Goal: Task Accomplishment & Management: Complete application form

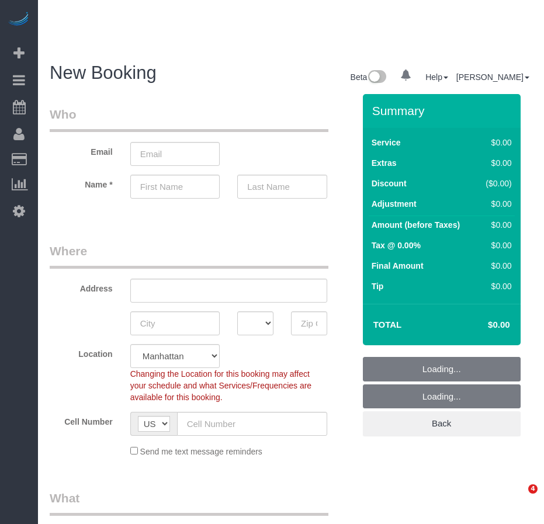
select select "number:89"
select select "number:90"
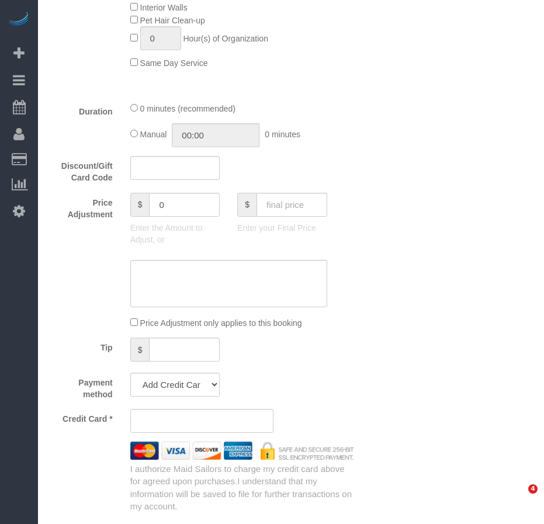
select select "object:1354"
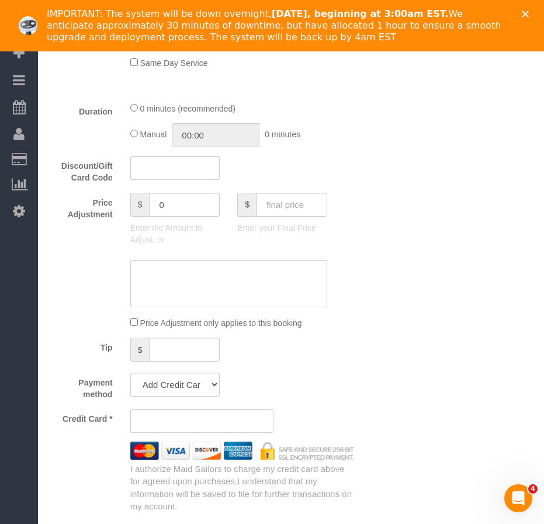
click at [528, 15] on icon "Close" at bounding box center [524, 14] width 7 height 7
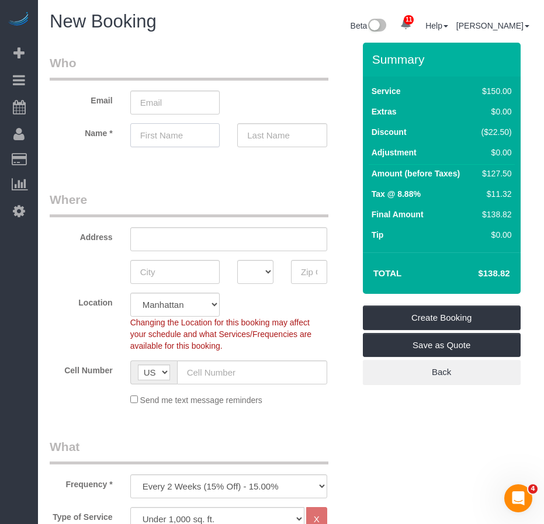
click at [153, 135] on input "text" at bounding box center [175, 135] width 90 height 24
paste input "Upsavi [PERSON_NAME]"
click at [176, 134] on input "Upsavi [PERSON_NAME]" at bounding box center [175, 135] width 90 height 24
type input "Upsavi"
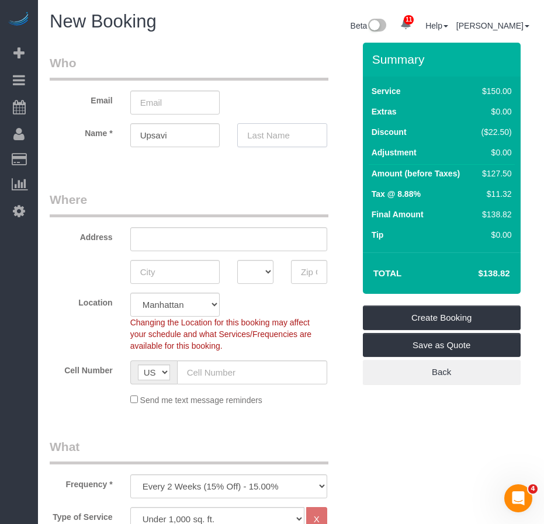
click at [260, 135] on input "text" at bounding box center [282, 135] width 90 height 24
paste input "[PERSON_NAME]"
type input "[PERSON_NAME]"
click at [161, 238] on input "text" at bounding box center [228, 239] width 197 height 24
paste input "511 58th Street"
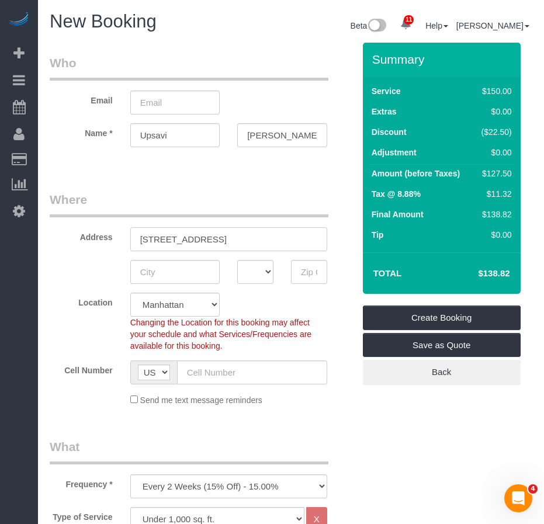
type input "511 58th Street, Apt."
click at [164, 267] on input "text" at bounding box center [175, 272] width 90 height 24
paste input "[GEOGRAPHIC_DATA]"
type input "[GEOGRAPHIC_DATA]"
click at [308, 276] on input "text" at bounding box center [309, 272] width 36 height 24
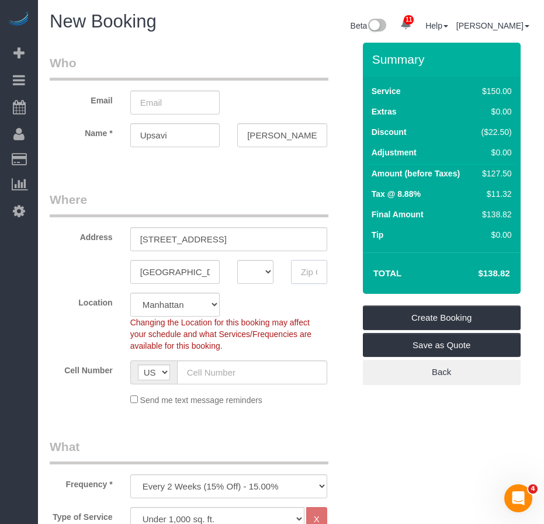
paste input "11220"
type input "11220"
click at [266, 274] on select "AK AL AR AZ CA CO CT DC DE FL GA HI IA ID IL IN KS KY LA MA MD ME MI MN MO MS M…" at bounding box center [255, 272] width 36 height 24
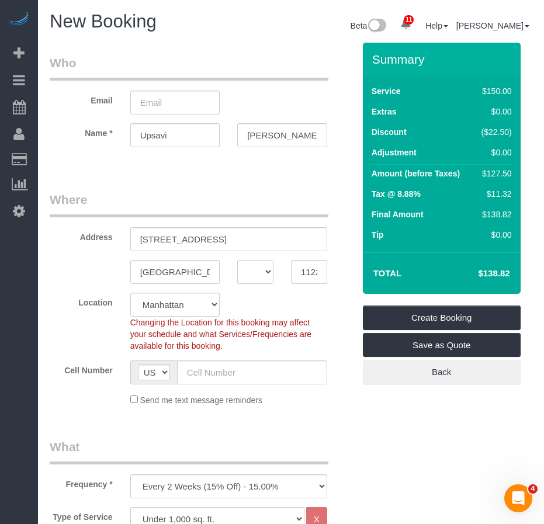
select select "NY"
click at [237, 260] on select "AK AL AR AZ CA CO CT DC DE FL GA HI IA ID IL IN KS KY LA MA MD ME MI MN MO MS M…" at bounding box center [255, 272] width 36 height 24
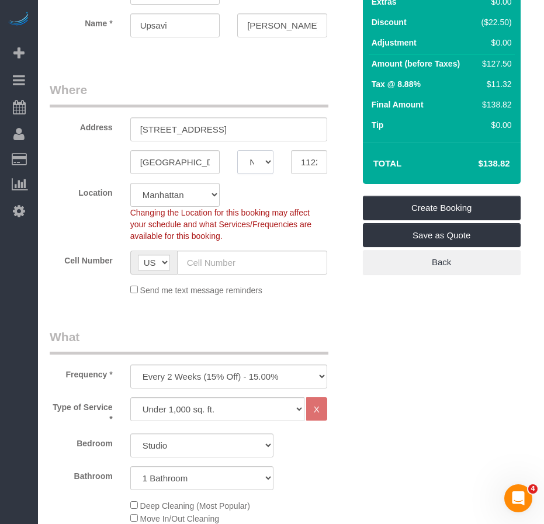
scroll to position [117, 0]
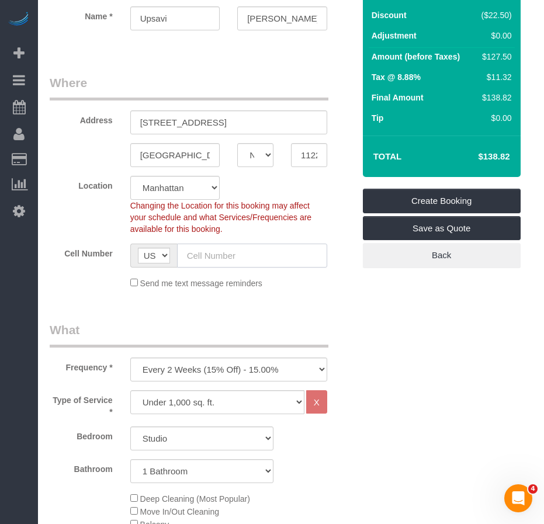
click at [239, 254] on input "text" at bounding box center [252, 256] width 150 height 24
paste input "[PHONE_NUMBER]"
type input "(718) 603-1223"
click at [259, 374] on select "One Time Weekly (20% Off) - 20.00% Every 2 Weeks (15% Off) - 15.00% Every 4 Wee…" at bounding box center [228, 369] width 197 height 24
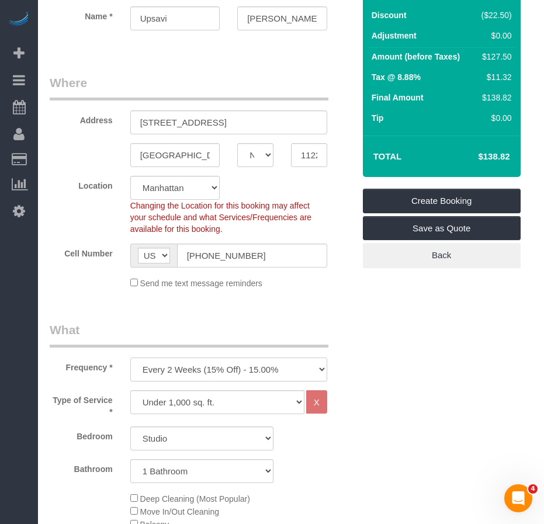
select select "object:1355"
click at [130, 357] on select "One Time Weekly (20% Off) - 20.00% Every 2 Weeks (15% Off) - 15.00% Every 4 Wee…" at bounding box center [228, 369] width 197 height 24
click at [174, 437] on select "Studio 1 Bedroom 2 Bedrooms 3 Bedrooms" at bounding box center [201, 438] width 143 height 24
select select "1"
click at [130, 426] on select "Studio 1 Bedroom 2 Bedrooms 3 Bedrooms" at bounding box center [201, 438] width 143 height 24
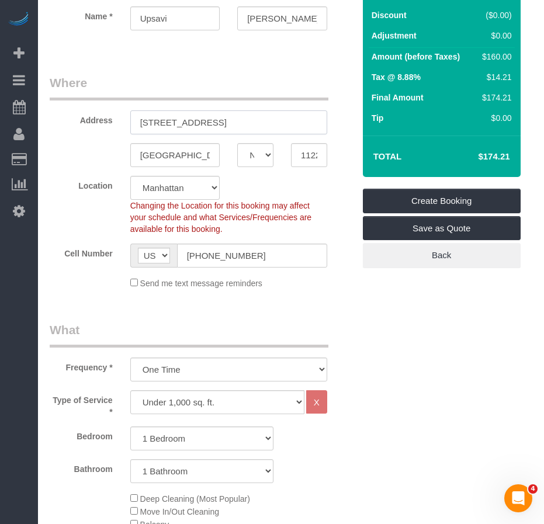
click at [231, 126] on input "511 58th Street, Apt." at bounding box center [228, 122] width 197 height 24
click at [224, 120] on input "511 58th Street, Apt." at bounding box center [228, 122] width 197 height 24
click at [227, 121] on input "511 58th Street, Apt." at bounding box center [228, 122] width 197 height 24
click at [252, 123] on input "511 58th Street, Apt. 1B-AA" at bounding box center [228, 122] width 197 height 24
click at [235, 121] on input "511 58th Street, Apt. 1B-AA" at bounding box center [228, 122] width 197 height 24
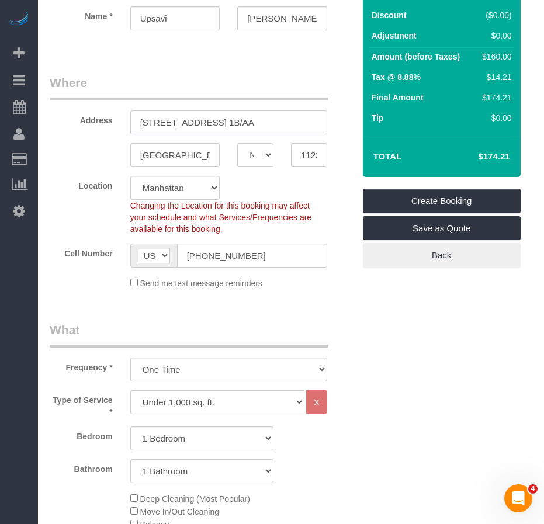
drag, startPoint x: 268, startPoint y: 127, endPoint x: 136, endPoint y: 127, distance: 132.0
click at [136, 127] on input "511 58th Street, Apt. 1B/AA" at bounding box center [228, 122] width 197 height 24
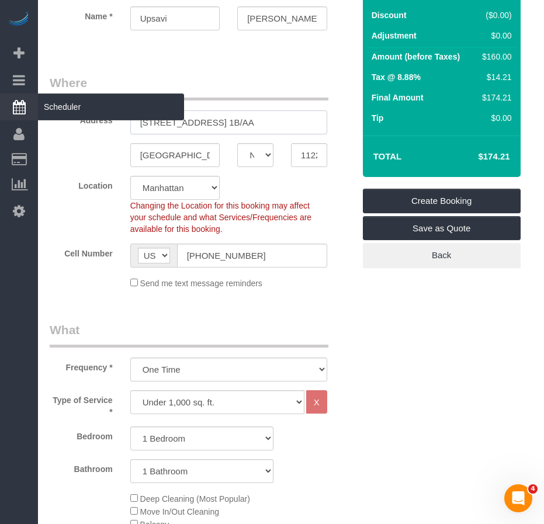
type input "511 58th Street, Apt. 1B/AA"
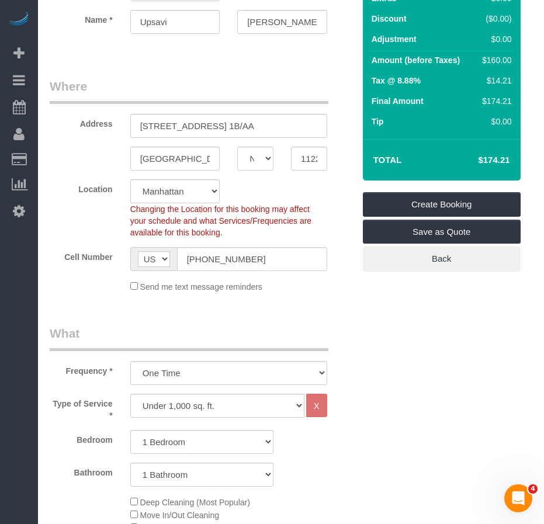
scroll to position [0, 0]
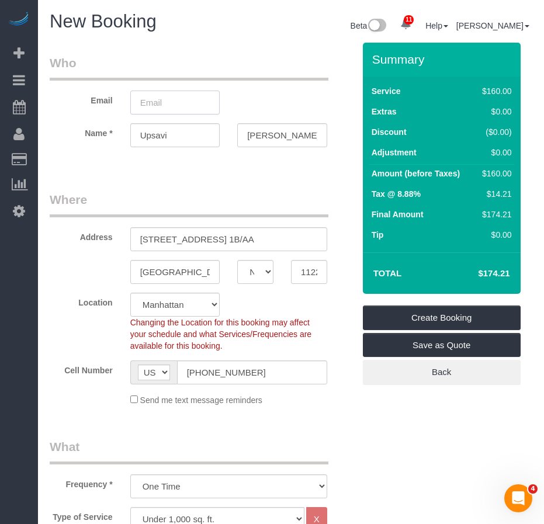
click at [152, 102] on input "email" at bounding box center [175, 103] width 90 height 24
type input "ujv1@nyu.edu"
click at [307, 276] on input "11220" at bounding box center [309, 272] width 36 height 24
click at [307, 274] on input "11220" at bounding box center [309, 272] width 36 height 24
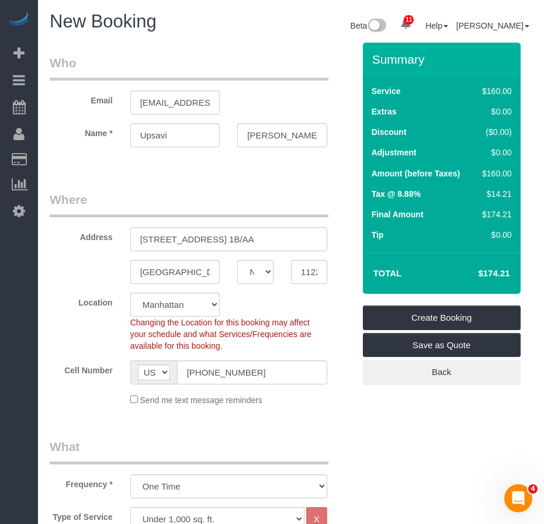
click at [88, 408] on fieldset "Where Address 511 58th Street, Apt. 1B/AA Brooklyn AK AL AR AZ CA CO CT DC DE F…" at bounding box center [202, 303] width 304 height 224
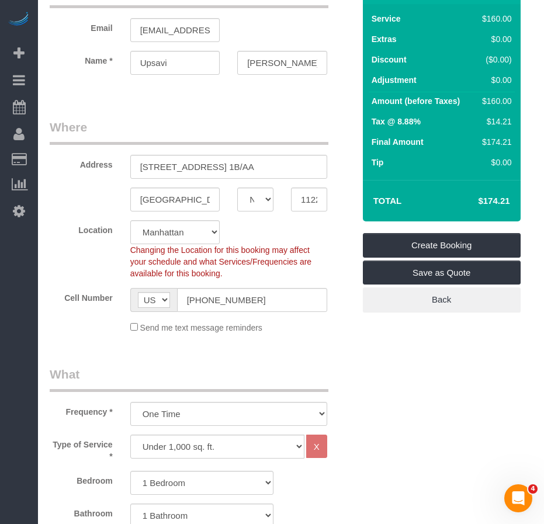
scroll to position [175, 0]
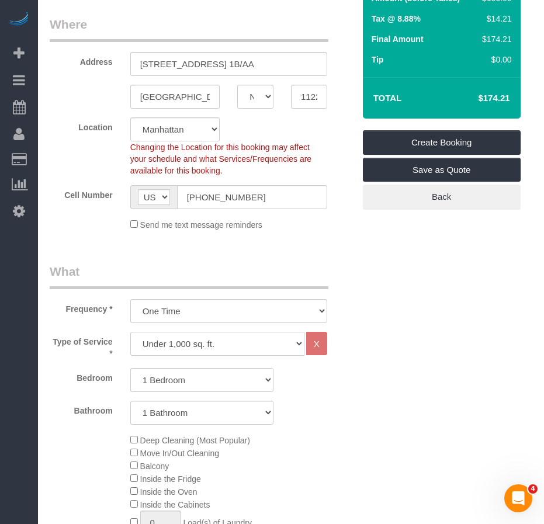
click at [291, 346] on select "Under 1,000 sq. ft. 1,001 - 1,500 sq. ft. 1,500+ sq. ft. Custom Cleaning Office…" at bounding box center [217, 344] width 174 height 24
select select "213"
click at [130, 332] on select "Under 1,000 sq. ft. 1,001 - 1,500 sq. ft. 1,500+ sq. ft. Custom Cleaning Office…" at bounding box center [217, 344] width 174 height 24
select select "1"
select select "120"
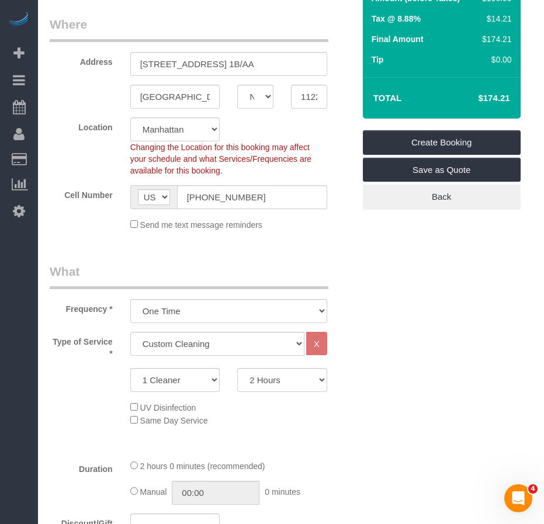
click at [293, 434] on div "Type of Service * Under 1,000 sq. ft. 1,001 - 1,500 sq. ft. 1,500+ sq. ft. Cust…" at bounding box center [202, 391] width 304 height 118
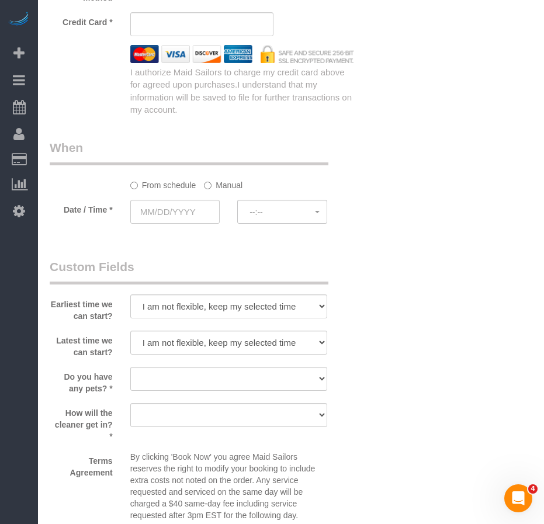
scroll to position [927, 0]
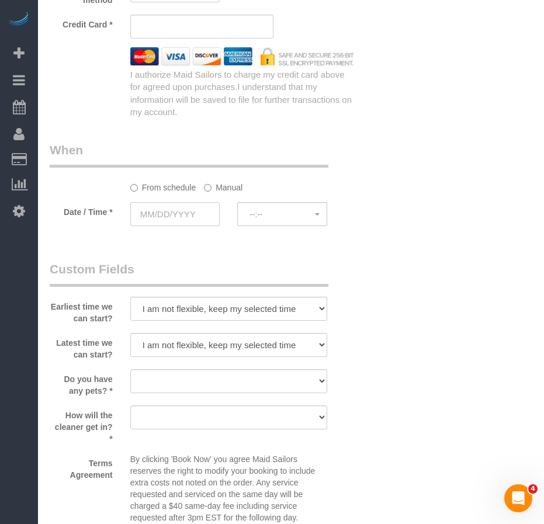
click at [187, 218] on input "text" at bounding box center [175, 214] width 90 height 24
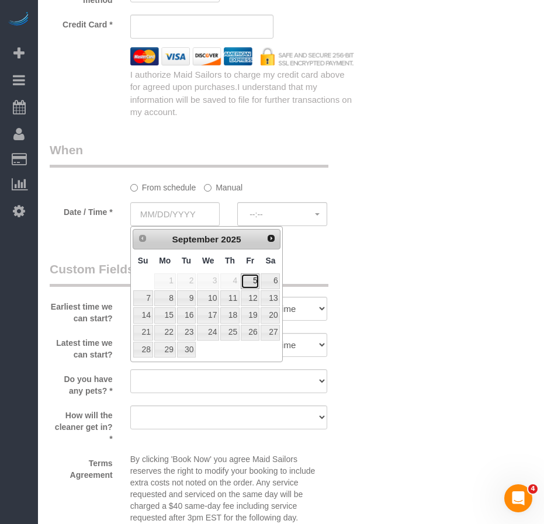
click at [258, 281] on link "5" at bounding box center [250, 281] width 19 height 16
type input "09/05/2025"
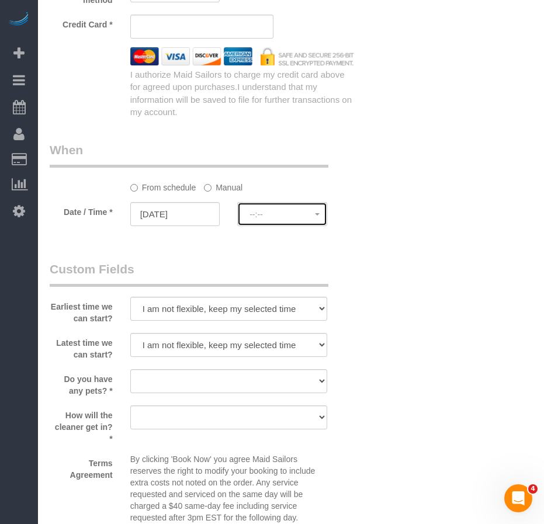
click at [266, 216] on span "--:--" at bounding box center [281, 214] width 65 height 9
select select "spot1"
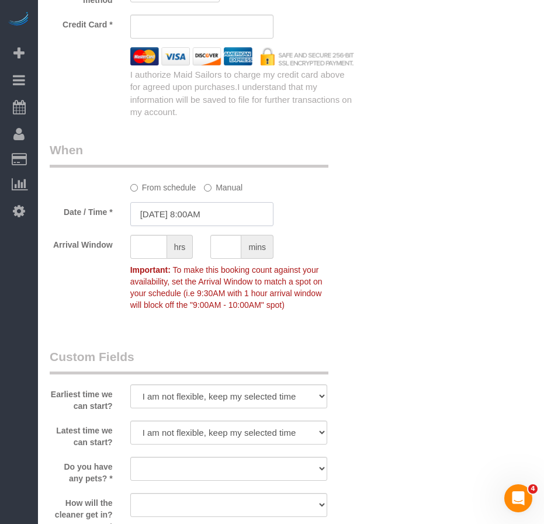
click at [210, 214] on input "09/05/2025 8:00AM" at bounding box center [201, 214] width 143 height 24
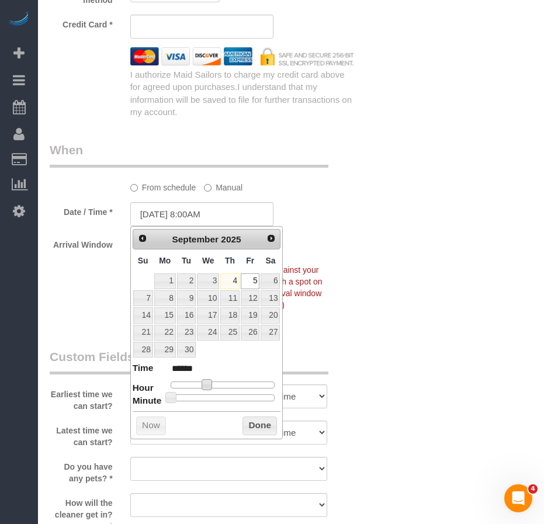
type input "09/05/2025 9:00AM"
type input "******"
type input "09/05/2025 10:00AM"
type input "*******"
type input "09/05/2025 11:00AM"
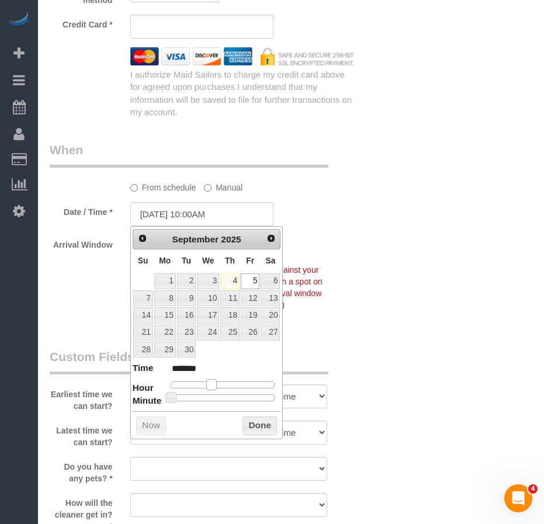
type input "*******"
type input "09/05/2025 12:00PM"
type input "*******"
type input "09/05/2025 1:00PM"
type input "******"
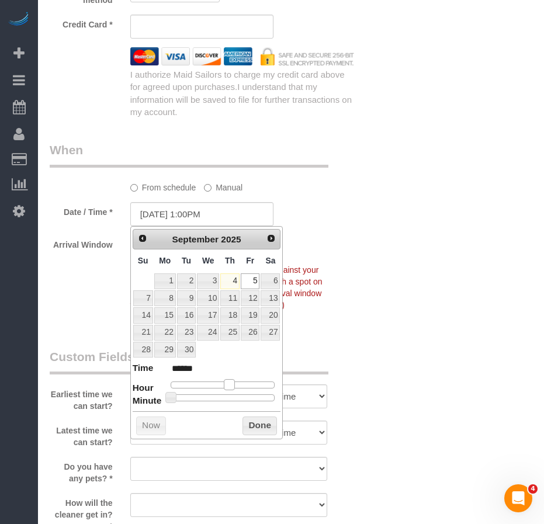
type input "09/05/2025 2:00PM"
type input "******"
type input "09/05/2025 3:00PM"
type input "******"
type input "09/05/2025 4:00PM"
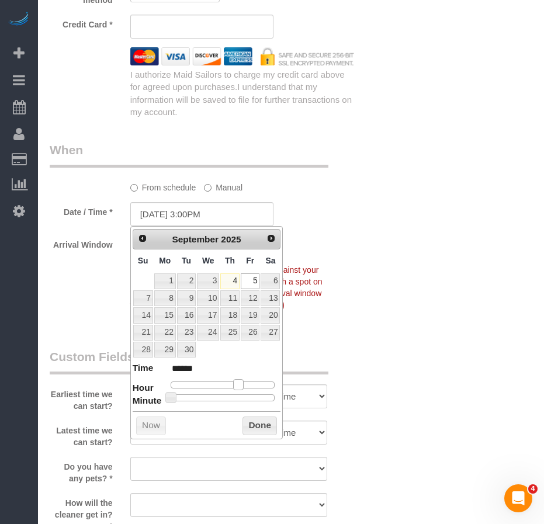
type input "******"
drag, startPoint x: 203, startPoint y: 383, endPoint x: 239, endPoint y: 381, distance: 36.2
click at [239, 381] on span at bounding box center [242, 384] width 11 height 11
type input "09/05/2025 4:25PM"
type input "******"
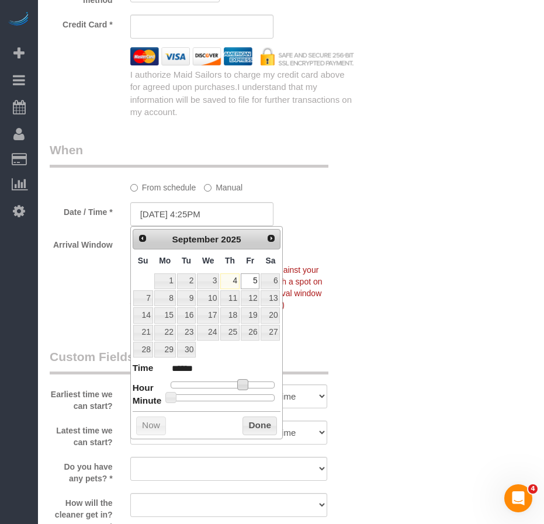
click at [217, 397] on div at bounding box center [223, 397] width 105 height 7
type input "09/05/2025 4:30PM"
type input "******"
click at [224, 397] on div at bounding box center [223, 397] width 105 height 7
click at [252, 425] on button "Done" at bounding box center [259, 425] width 34 height 19
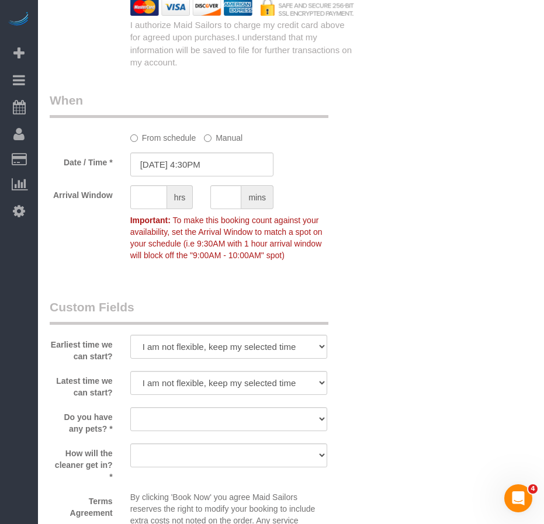
scroll to position [1044, 0]
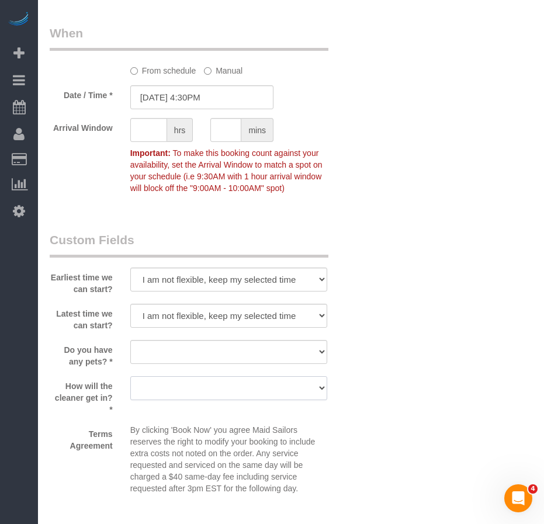
click at [204, 394] on select "We'll let you in. Doorman/Front Desk has the key. Other (Provide details)" at bounding box center [228, 388] width 197 height 24
select select "number:7"
click at [130, 376] on select "We'll let you in. Doorman/Front Desk has the key. Other (Provide details)" at bounding box center [228, 388] width 197 height 24
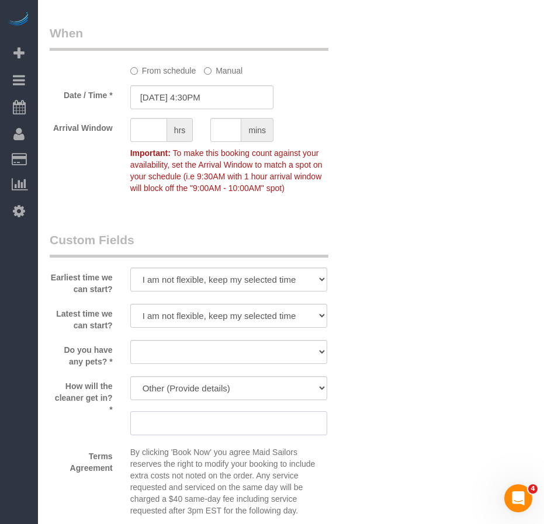
click at [175, 415] on input "text" at bounding box center [228, 423] width 197 height 24
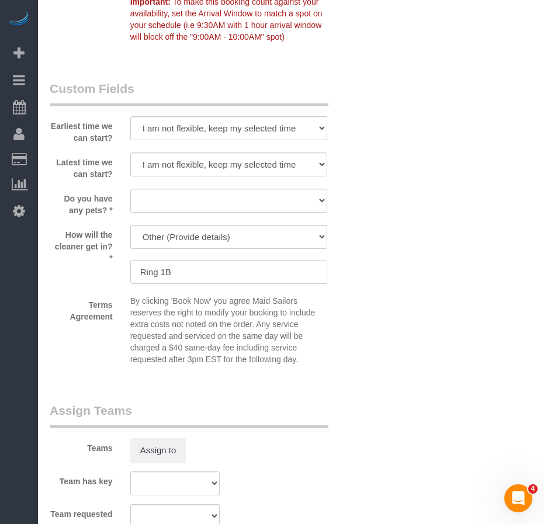
scroll to position [1219, 0]
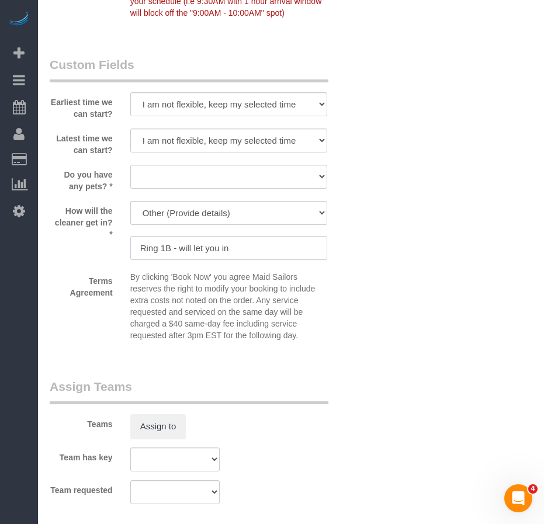
drag, startPoint x: 235, startPoint y: 251, endPoint x: 179, endPoint y: 247, distance: 56.2
click at [179, 248] on input "Ring 1B - will let you in" at bounding box center [228, 248] width 197 height 24
type input "Ring 1B -"
click at [204, 179] on select "Dog Cat None" at bounding box center [228, 177] width 197 height 24
select select "number:15"
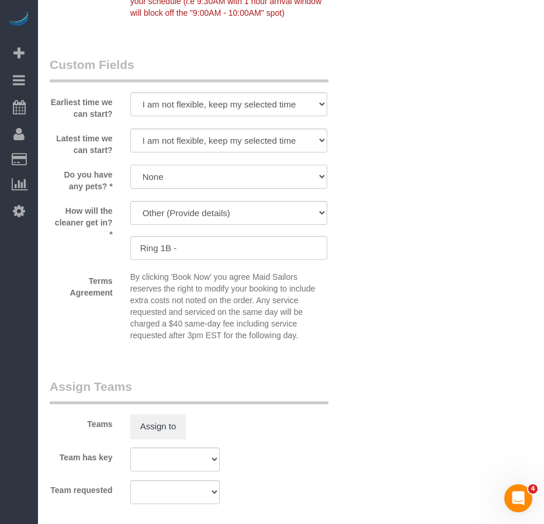
click at [130, 165] on select "Dog Cat None" at bounding box center [228, 177] width 197 height 24
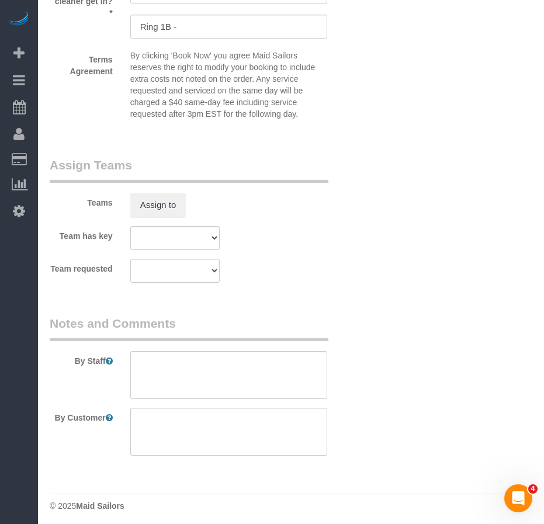
scroll to position [1445, 0]
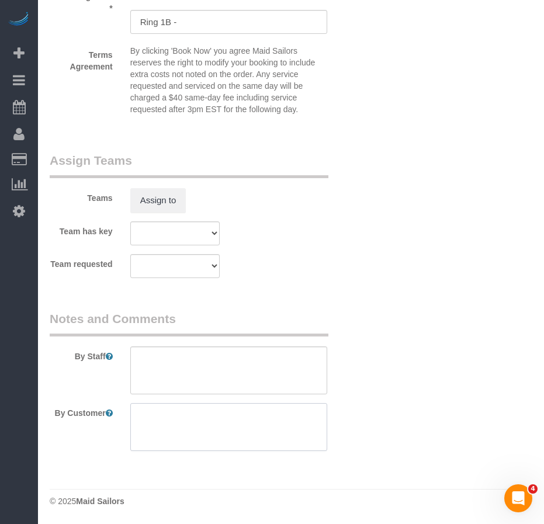
click at [180, 423] on textarea at bounding box center [228, 427] width 197 height 48
drag, startPoint x: 213, startPoint y: 418, endPoint x: 128, endPoint y: 418, distance: 84.7
click at [128, 418] on div at bounding box center [228, 427] width 214 height 48
click at [260, 411] on textarea at bounding box center [228, 427] width 197 height 48
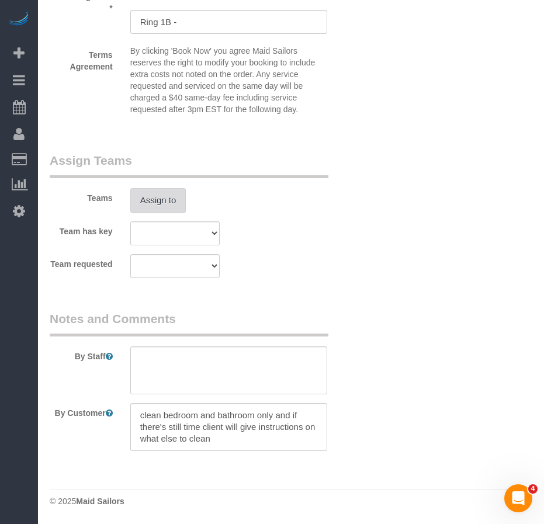
click at [172, 204] on button "Assign to" at bounding box center [158, 200] width 56 height 25
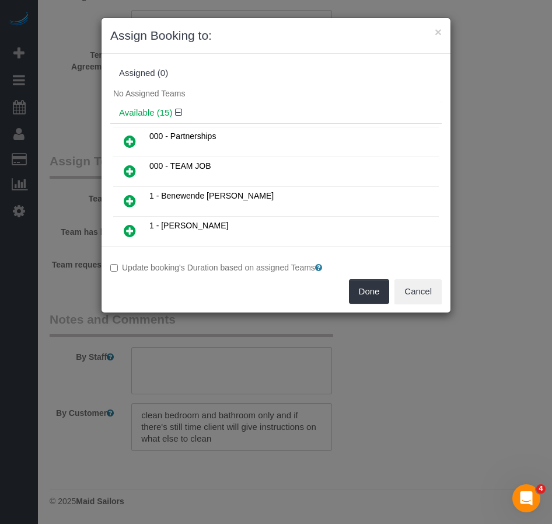
scroll to position [285, 0]
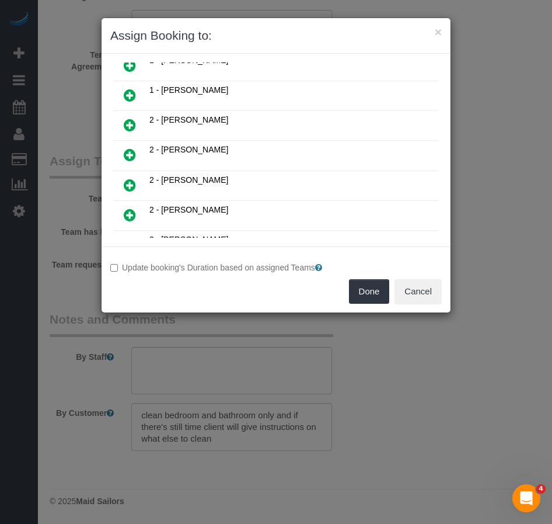
click at [131, 154] on icon at bounding box center [130, 155] width 12 height 14
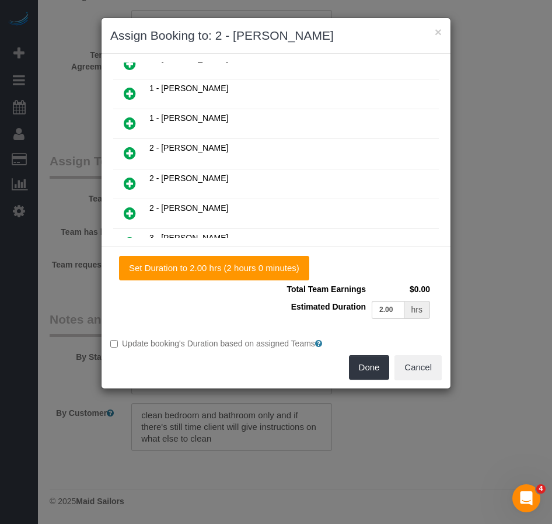
scroll to position [313, 0]
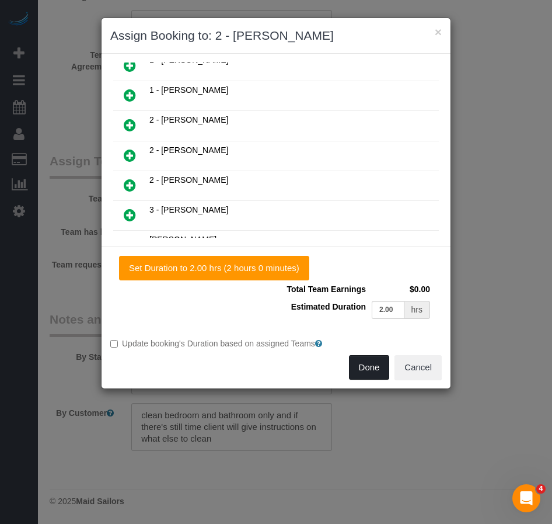
click at [364, 368] on button "Done" at bounding box center [369, 367] width 41 height 25
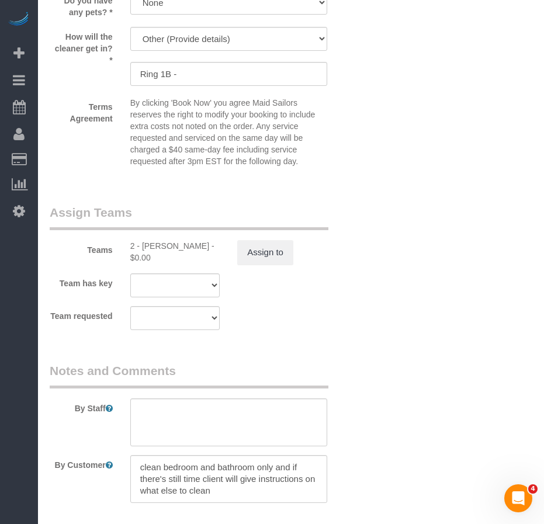
scroll to position [1445, 0]
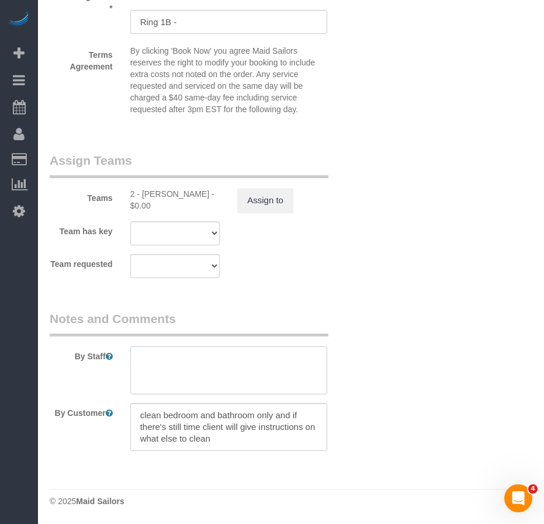
click at [166, 366] on textarea at bounding box center [228, 370] width 197 height 48
click at [217, 441] on textarea at bounding box center [228, 427] width 197 height 48
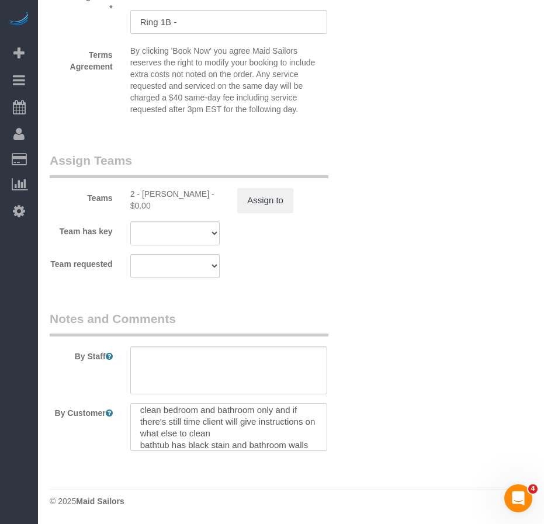
scroll to position [12, 0]
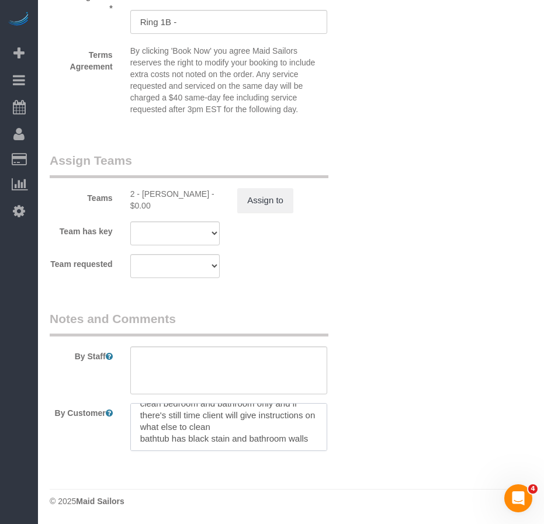
drag, startPoint x: 172, startPoint y: 446, endPoint x: 234, endPoint y: 443, distance: 61.4
click at [234, 443] on textarea at bounding box center [228, 427] width 197 height 48
click at [257, 437] on textarea at bounding box center [228, 427] width 197 height 48
click at [167, 425] on textarea at bounding box center [228, 427] width 197 height 48
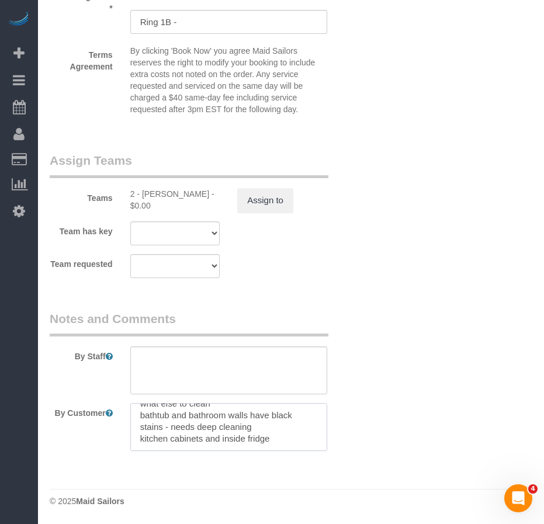
click at [267, 439] on textarea at bounding box center [228, 427] width 197 height 48
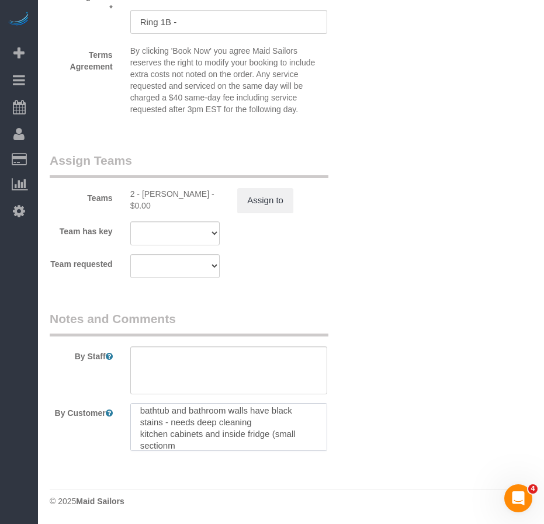
scroll to position [47, 0]
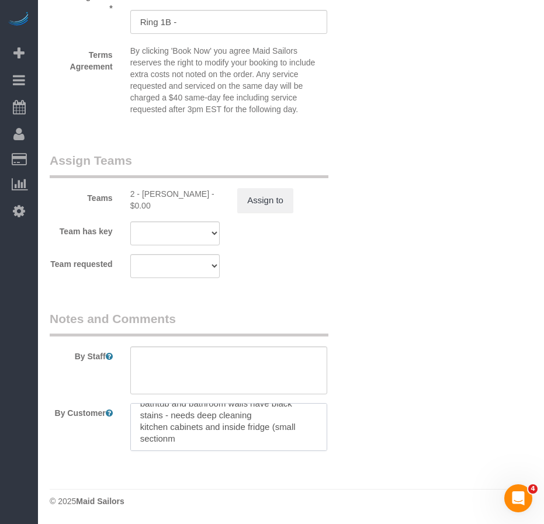
drag, startPoint x: 189, startPoint y: 446, endPoint x: 150, endPoint y: 433, distance: 40.6
click at [150, 433] on textarea at bounding box center [228, 427] width 197 height 48
click at [193, 444] on textarea at bounding box center [228, 427] width 197 height 48
click at [141, 427] on textarea at bounding box center [228, 427] width 197 height 48
click at [166, 427] on textarea at bounding box center [228, 427] width 197 height 48
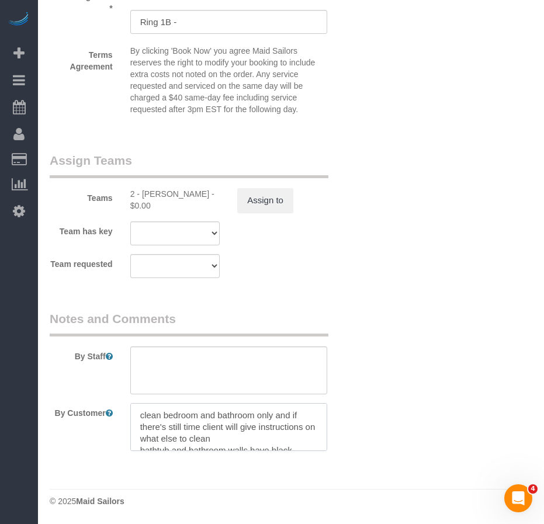
scroll to position [28, 0]
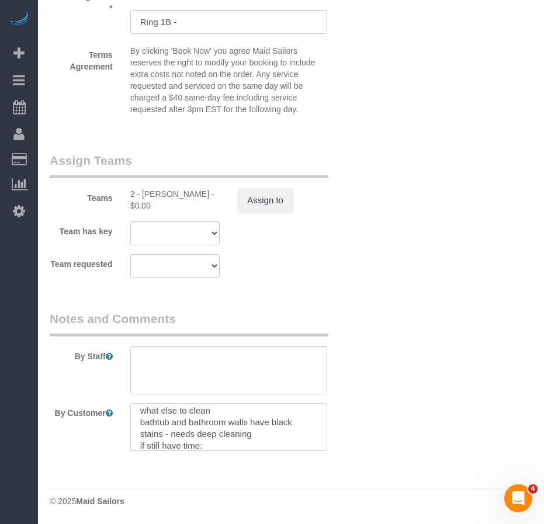
click at [259, 436] on textarea at bounding box center [228, 427] width 197 height 48
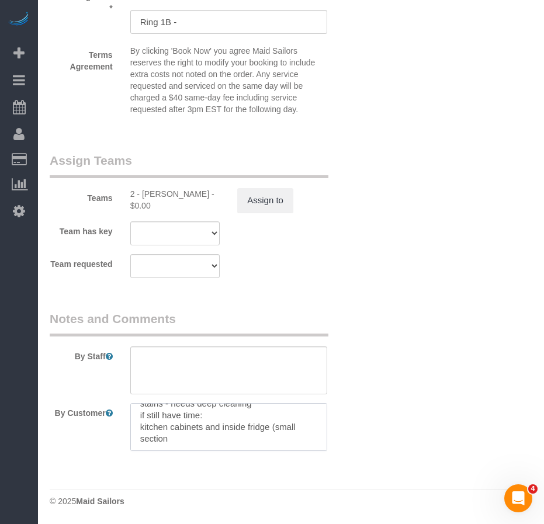
click at [206, 417] on textarea at bounding box center [228, 427] width 197 height 48
click at [254, 436] on textarea at bounding box center [228, 427] width 197 height 48
type textarea "clean bedroom and bathroom only and if there's still time client will give inst…"
click at [159, 367] on textarea at bounding box center [228, 370] width 197 height 48
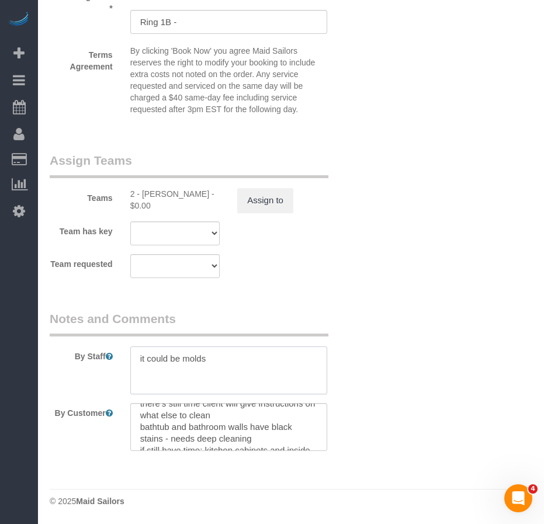
drag, startPoint x: 214, startPoint y: 359, endPoint x: 137, endPoint y: 360, distance: 77.1
click at [137, 360] on textarea at bounding box center [228, 370] width 197 height 48
type textarea "hard stains"
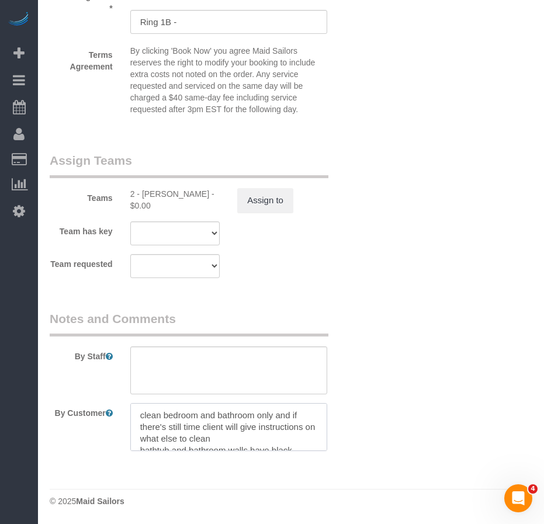
scroll to position [47, 0]
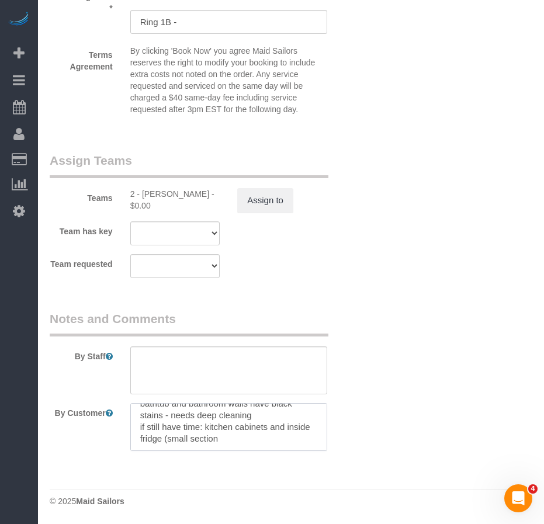
click at [256, 421] on textarea at bounding box center [228, 427] width 197 height 48
click at [257, 417] on textarea at bounding box center [228, 427] width 197 height 48
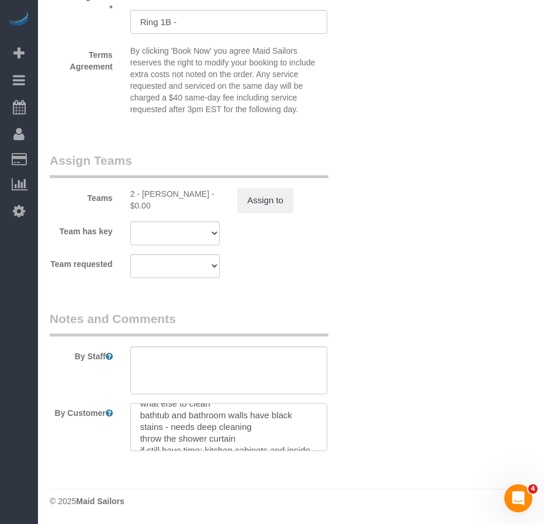
scroll to position [58, 0]
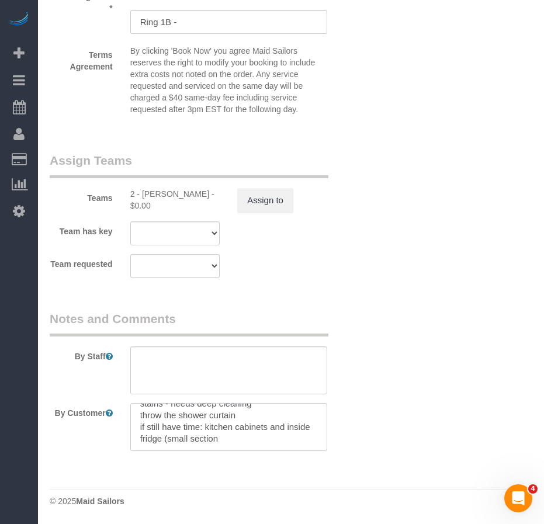
click at [213, 427] on textarea at bounding box center [228, 427] width 197 height 48
click at [266, 427] on textarea at bounding box center [228, 427] width 197 height 48
click at [228, 442] on textarea at bounding box center [228, 427] width 197 height 48
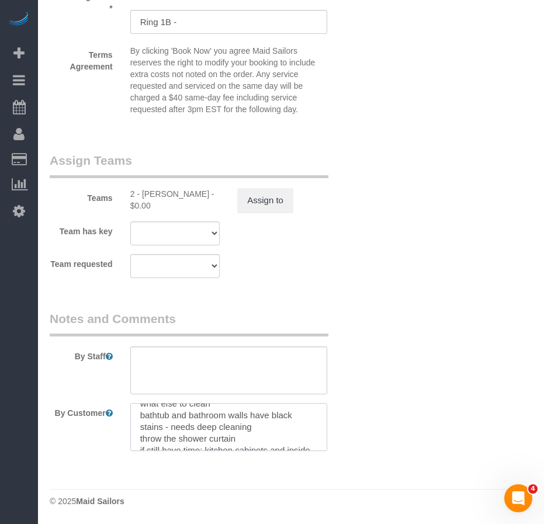
drag, startPoint x: 140, startPoint y: 436, endPoint x: 192, endPoint y: 439, distance: 51.4
click at [141, 437] on textarea at bounding box center [228, 427] width 197 height 48
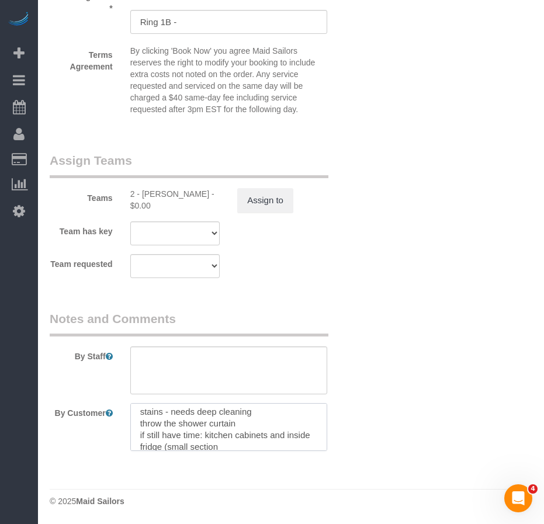
scroll to position [58, 0]
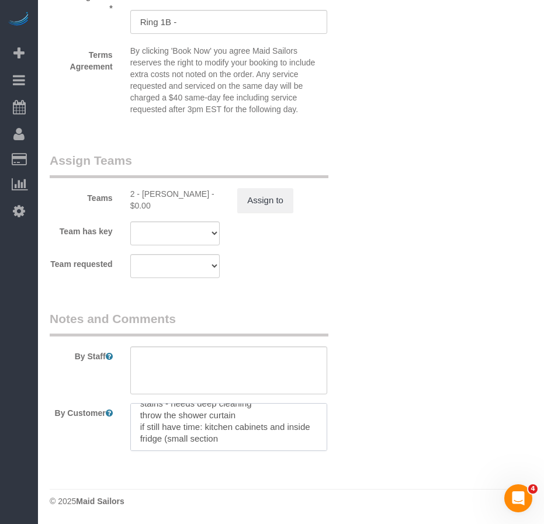
click at [243, 438] on textarea at bounding box center [228, 427] width 197 height 48
click at [249, 442] on textarea at bounding box center [228, 427] width 197 height 48
type textarea "clean bedroom and bathroom only and if there's still time client will give inst…"
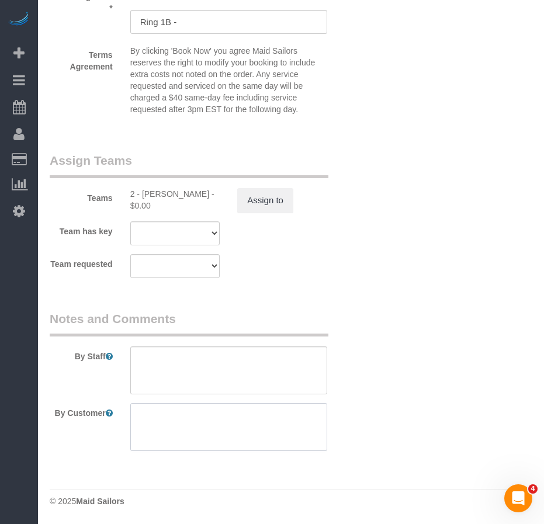
scroll to position [0, 0]
click at [109, 110] on div "Terms Agreement By clicking 'Book Now' you agree Maid Sailors reserves the righ…" at bounding box center [202, 82] width 322 height 75
click at [160, 419] on textarea at bounding box center [228, 427] width 197 height 48
paste textarea "clean bedroom and deep clean bathroom tub and walls, standard cleaning for the …"
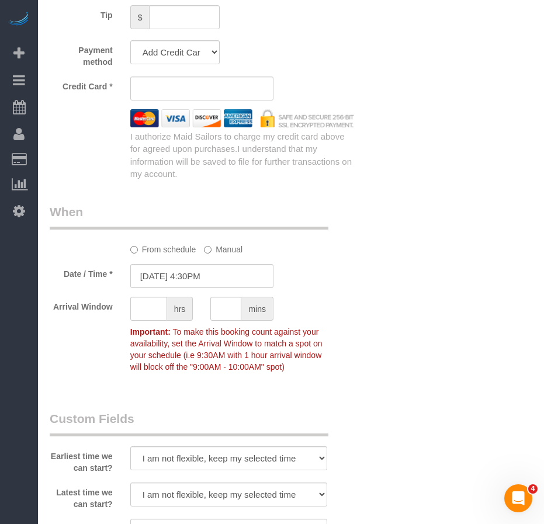
scroll to position [802, 0]
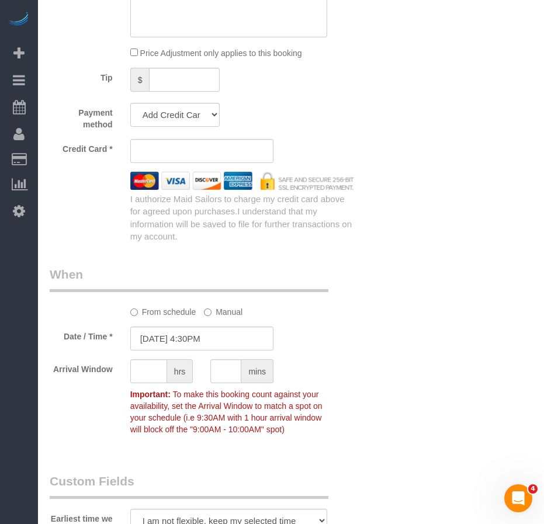
type textarea "clean bedroom and deep clean bathroom tub and walls, standard cleaning for the …"
click at [387, 323] on div "Who Email ujv1@nyu.edu Name * Upsavi Visaria Where Address 511 58th Street, Apt…" at bounding box center [291, 183] width 482 height 1886
click at [371, 275] on div "Who Email ujv1@nyu.edu Name * Upsavi Visaria Where Address 511 58th Street, Apt…" at bounding box center [291, 183] width 482 height 1886
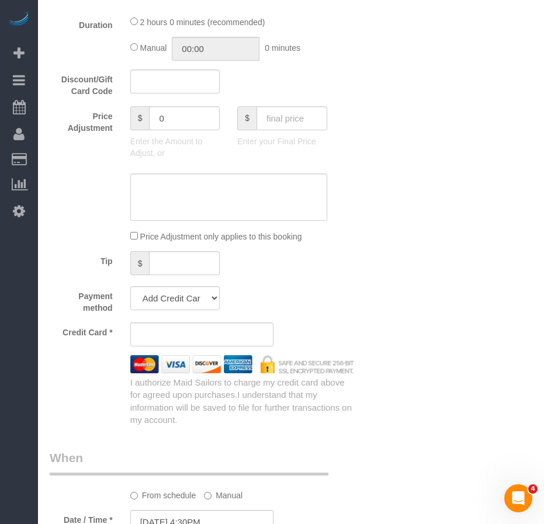
scroll to position [642, 0]
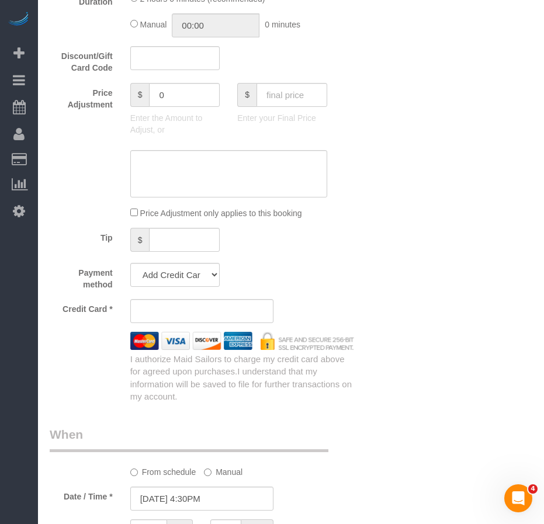
click at [405, 429] on div "Who Email ujv1@nyu.edu Name * Upsavi Visaria Where Address 511 58th Street, Apt…" at bounding box center [291, 343] width 482 height 1886
click at [513, 481] on div "Who Email ujv1@nyu.edu Name * Upsavi Visaria Where Address 511 58th Street, Apt…" at bounding box center [291, 343] width 482 height 1886
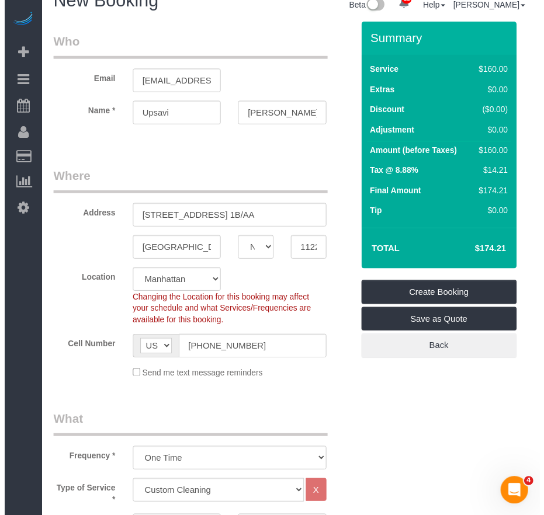
scroll to position [0, 0]
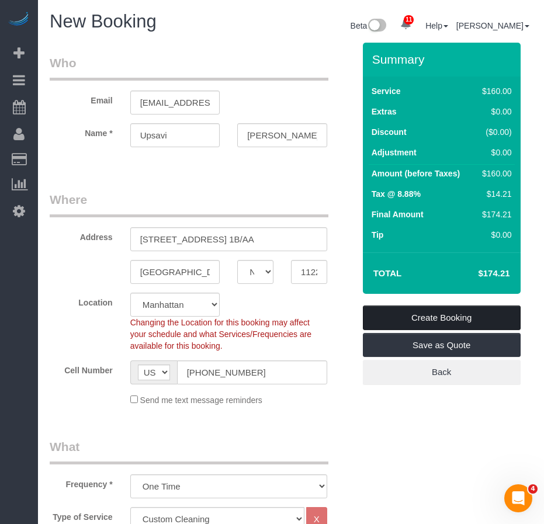
click at [436, 316] on link "Create Booking" at bounding box center [442, 317] width 158 height 25
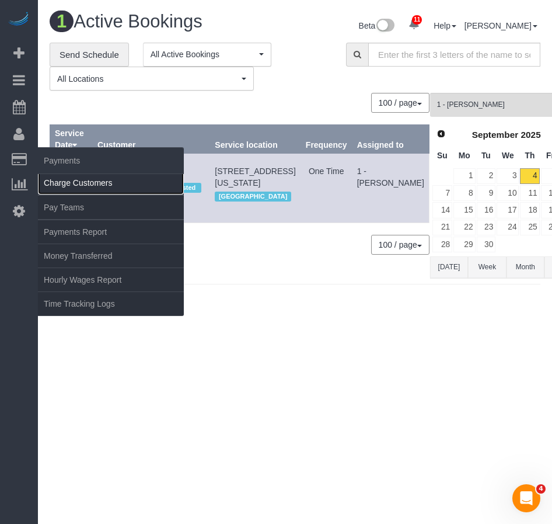
click at [67, 183] on link "Charge Customers" at bounding box center [111, 182] width 146 height 23
select select
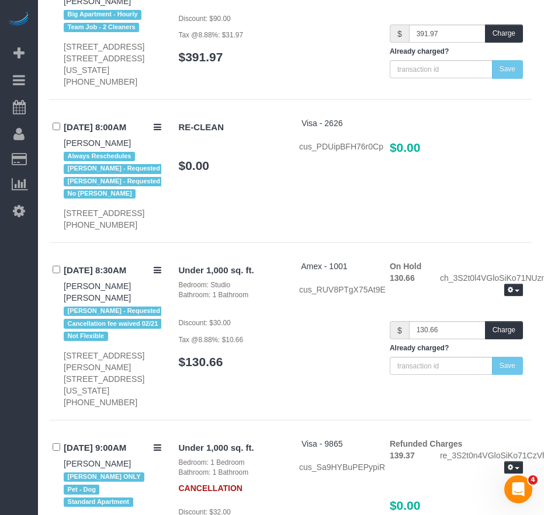
scroll to position [838, 0]
click at [227, 193] on div "09/04/2025 8:00AM Nicole Pasquale Always Reschedules Daniela Ferreira - Request…" at bounding box center [291, 180] width 482 height 126
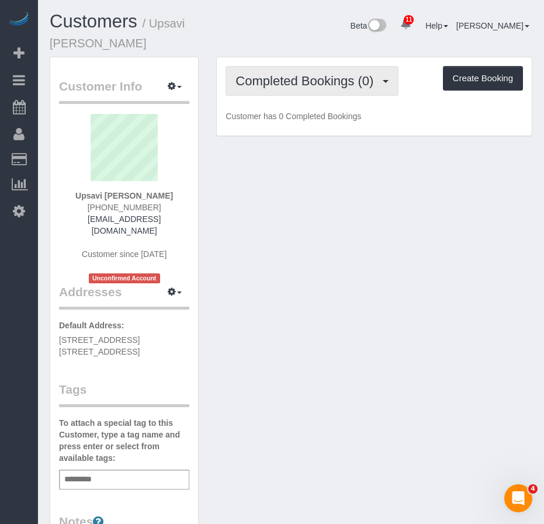
click at [303, 74] on span "Completed Bookings (0)" at bounding box center [307, 81] width 144 height 15
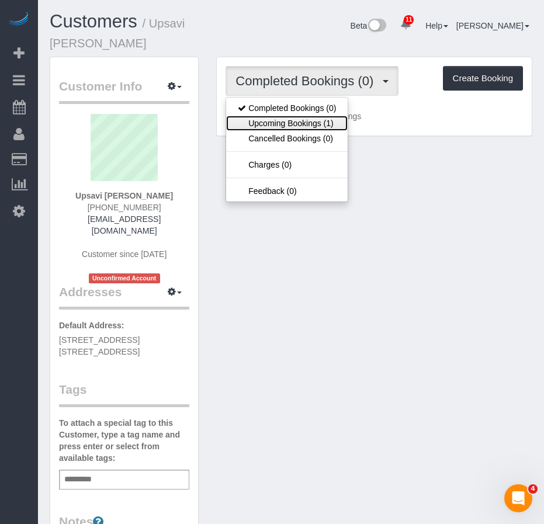
click at [285, 116] on link "Upcoming Bookings (1)" at bounding box center [286, 123] width 121 height 15
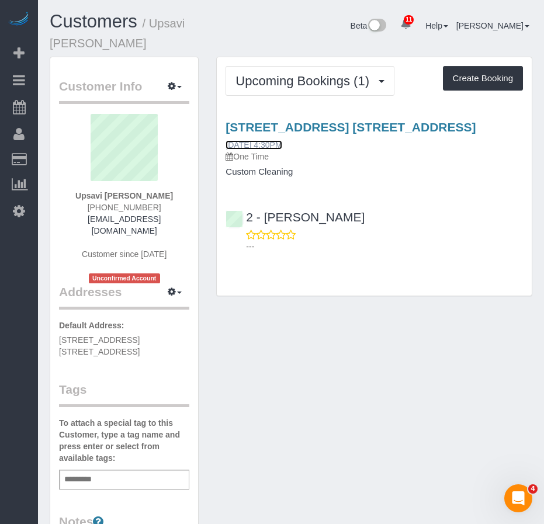
click at [280, 140] on link "[DATE] 4:30PM" at bounding box center [253, 144] width 56 height 9
click at [305, 337] on div "Customer Info Edit Contact Info Send Message Email Preferences Special Sales Ta…" at bounding box center [291, 483] width 500 height 853
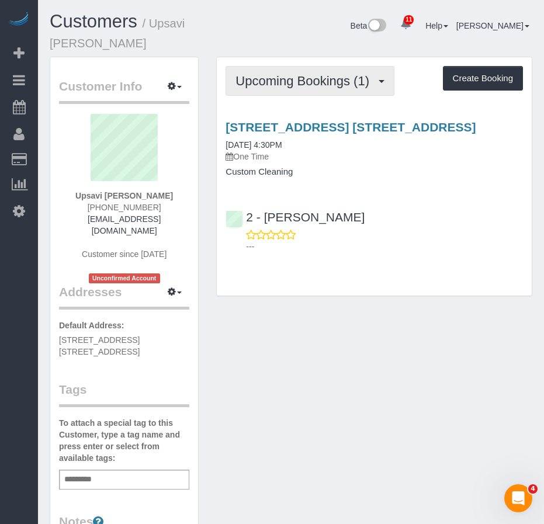
click at [283, 74] on span "Upcoming Bookings (1)" at bounding box center [305, 81] width 140 height 15
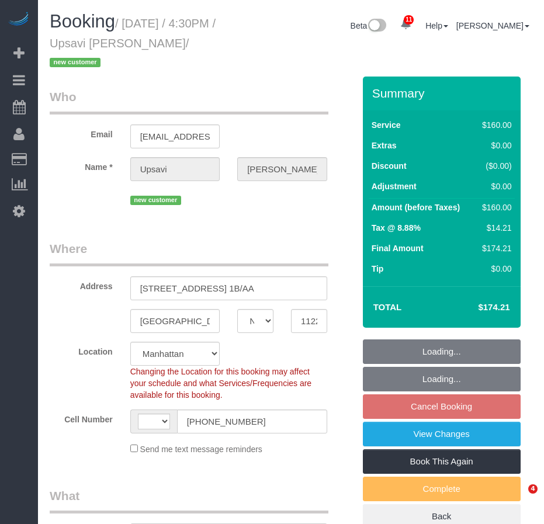
select select "NY"
select select "string:US"
select select "object:721"
select select "number:89"
select select "number:90"
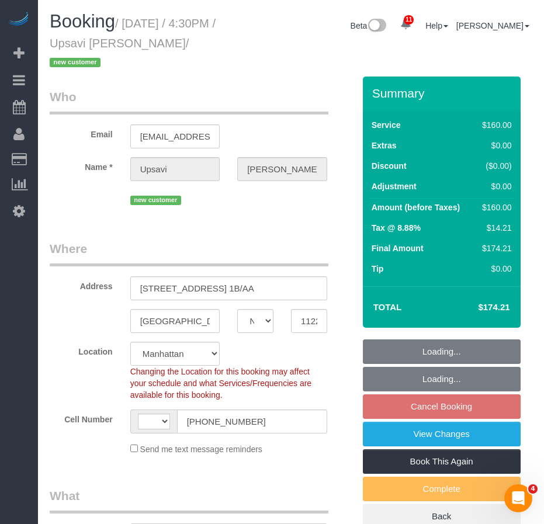
select select "number:15"
select select "number:7"
select select "object:884"
select select "string:stripe-pm_1S3iiV4VGloSiKo7za8kjBvS"
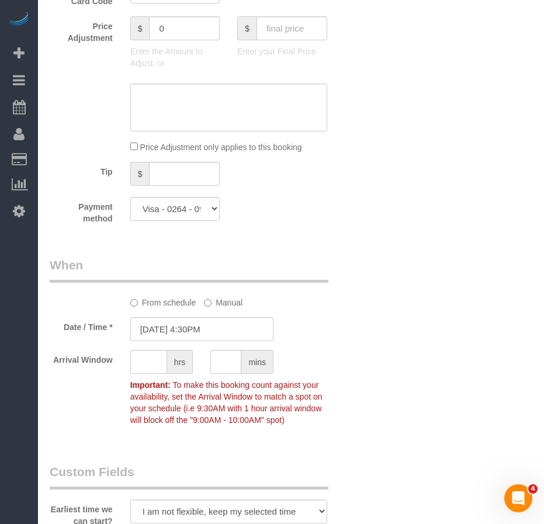
scroll to position [876, 0]
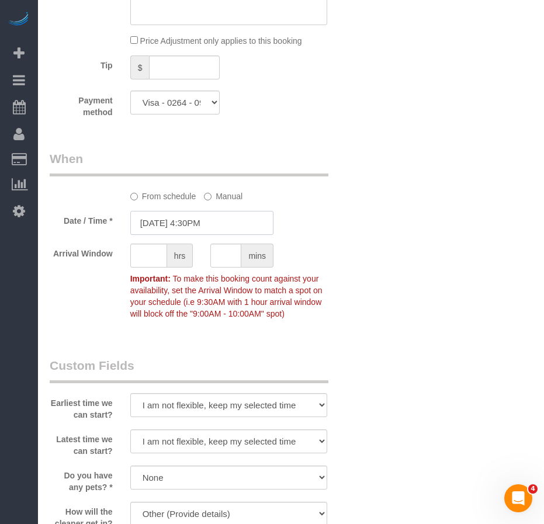
click at [165, 211] on input "[DATE] 4:30PM" at bounding box center [201, 223] width 143 height 24
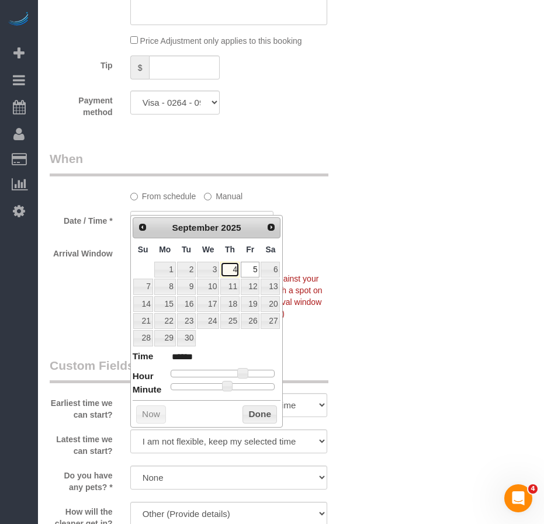
click at [235, 269] on link "4" at bounding box center [229, 270] width 19 height 16
type input "[DATE] 4:30PM"
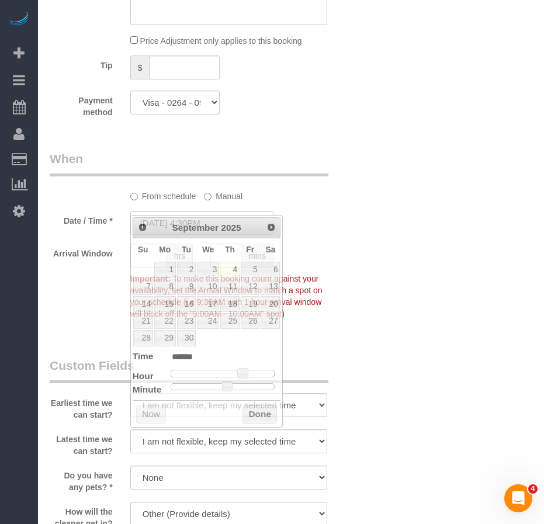
click at [357, 317] on div "Who Email [EMAIL_ADDRESS][DOMAIN_NAME] Name * Upsavi [GEOGRAPHIC_DATA] new cust…" at bounding box center [202, 161] width 322 height 1921
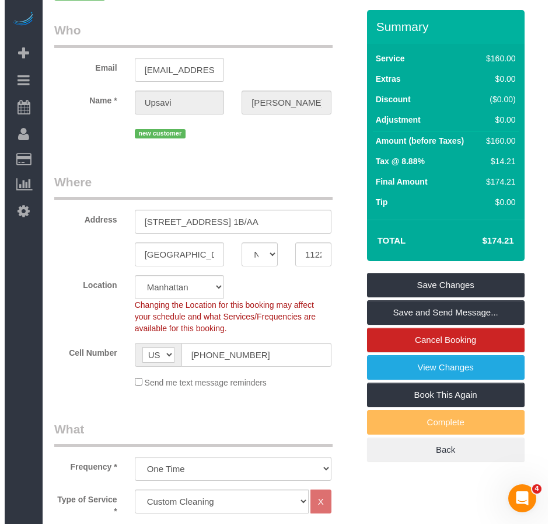
scroll to position [0, 0]
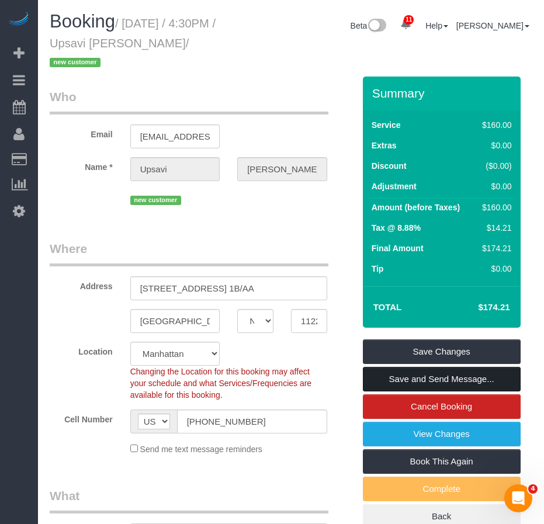
click at [409, 367] on link "Save and Send Message..." at bounding box center [442, 379] width 158 height 25
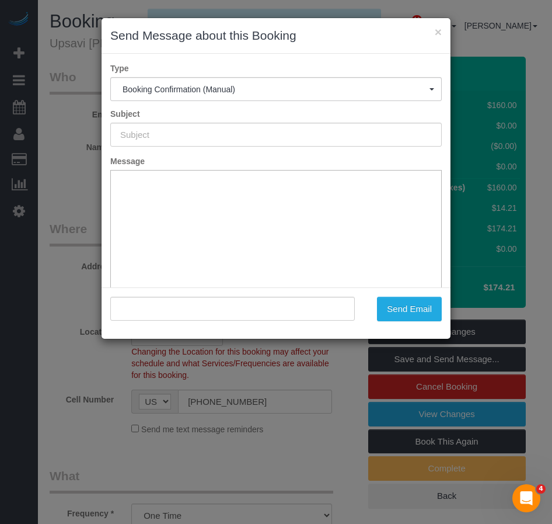
type input "Cleaning Confirmed for 09/04/2025 at 4:30pm"
type input ""Upsavi Visaria" <ujv1@nyu.edu>"
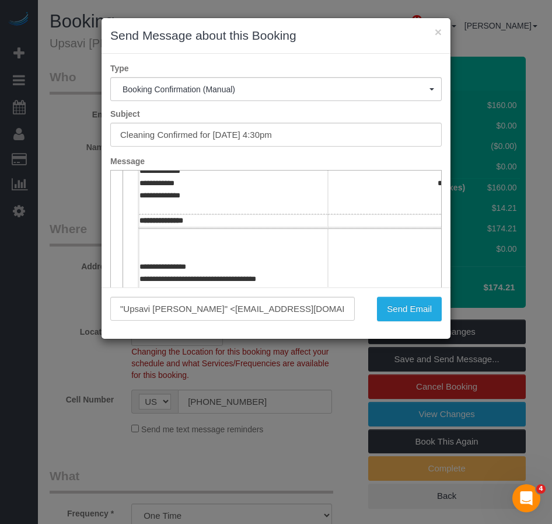
scroll to position [350, 0]
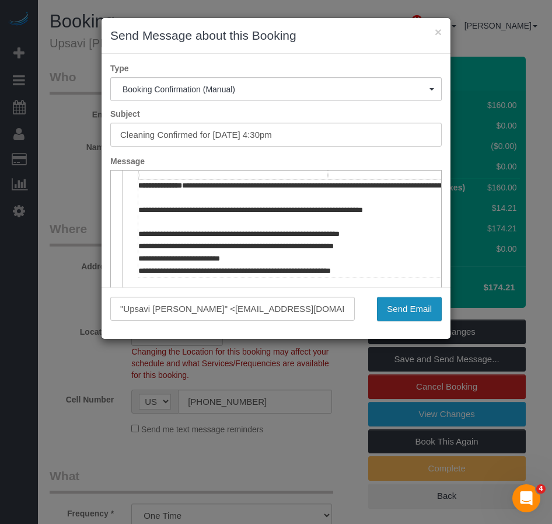
click at [404, 308] on button "Send Email" at bounding box center [409, 309] width 65 height 25
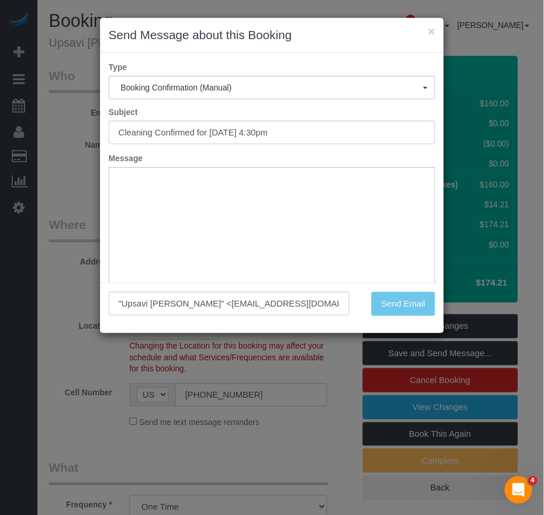
scroll to position [0, 0]
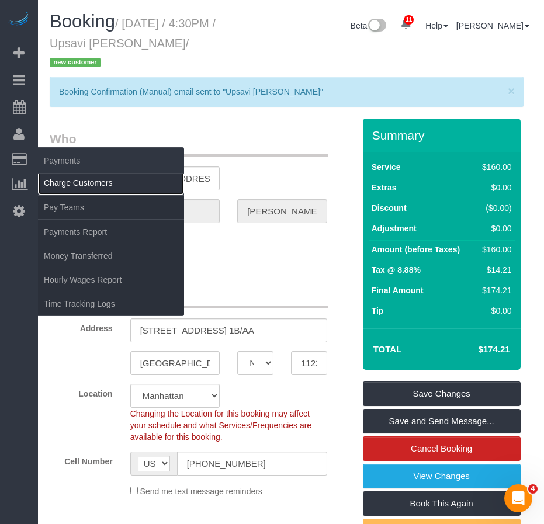
click at [65, 185] on link "Charge Customers" at bounding box center [111, 182] width 146 height 23
select select
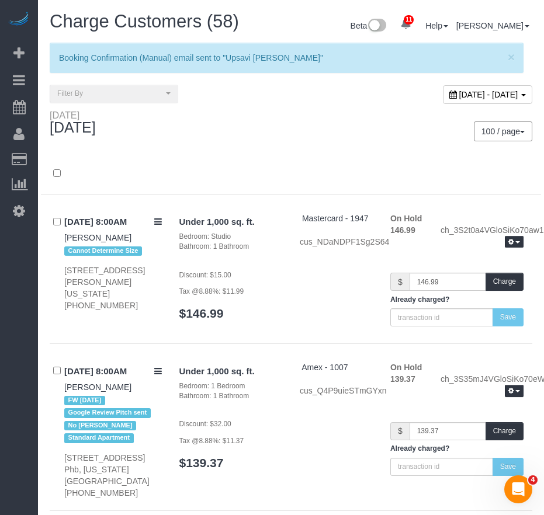
click at [286, 147] on div "Thursday September 04, 2025 100 / page 10 / page 20 / page 30 / page 40 / page …" at bounding box center [291, 131] width 500 height 43
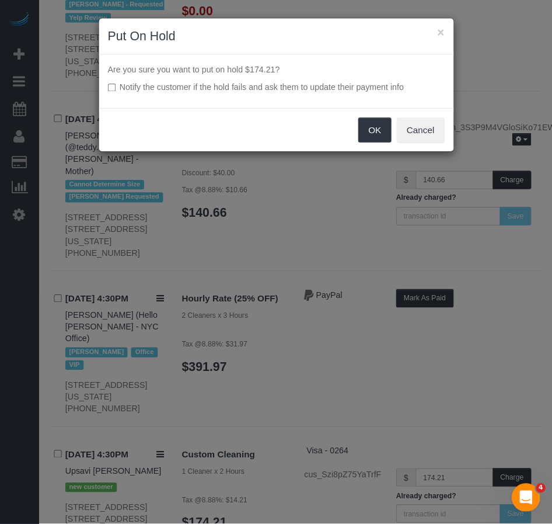
scroll to position [8334, 0]
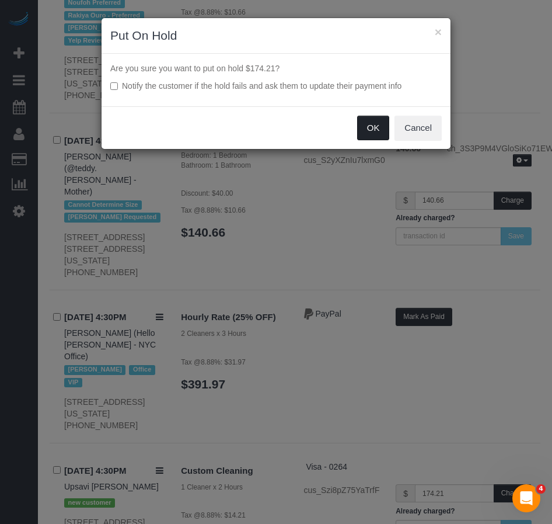
click at [363, 126] on button "OK" at bounding box center [373, 128] width 33 height 25
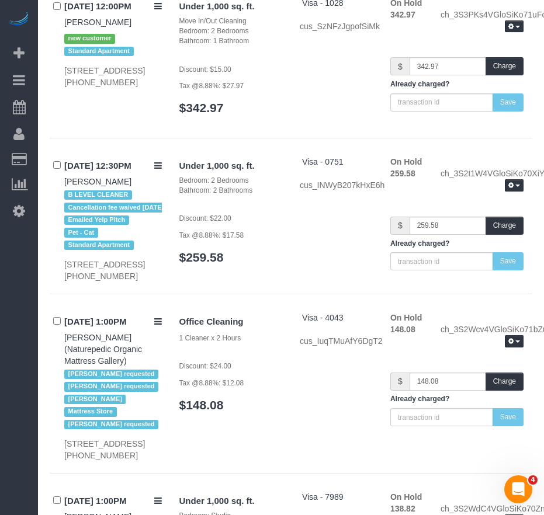
scroll to position [6430, 0]
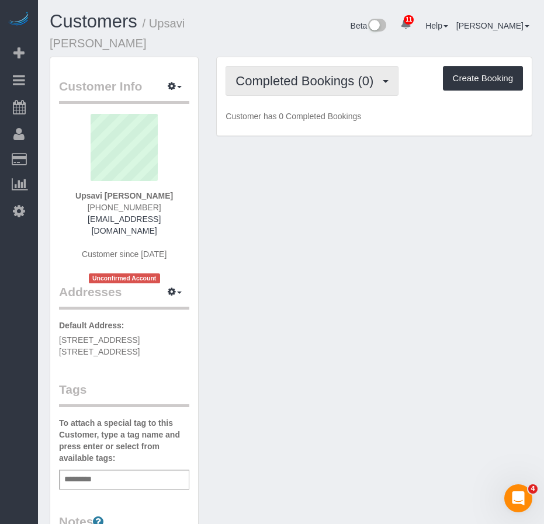
click at [281, 74] on span "Completed Bookings (0)" at bounding box center [307, 81] width 144 height 15
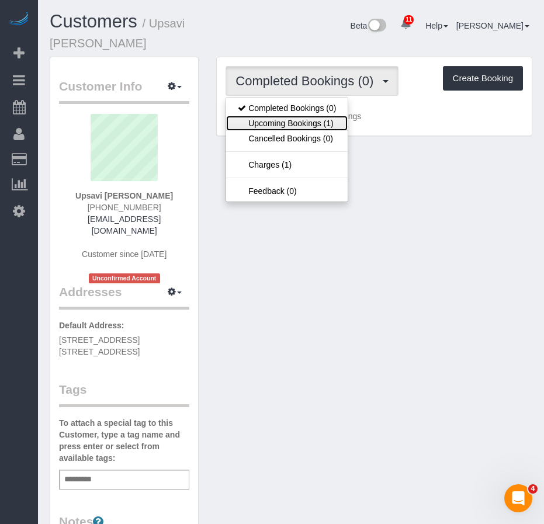
click at [272, 116] on link "Upcoming Bookings (1)" at bounding box center [286, 123] width 121 height 15
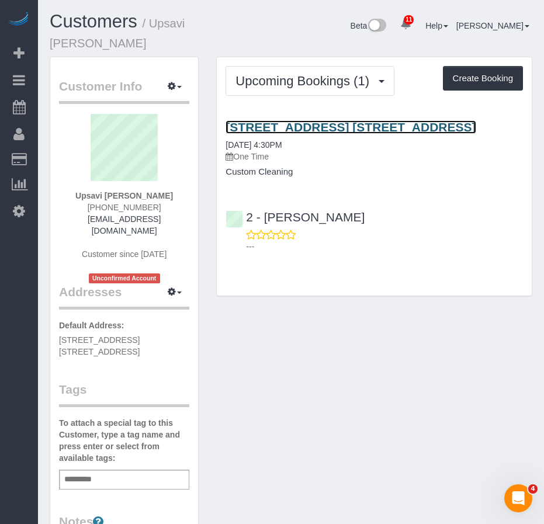
click at [277, 120] on link "511 58th Street, Apt. 1b/Aa, Brooklyn, NY 11220" at bounding box center [350, 126] width 250 height 13
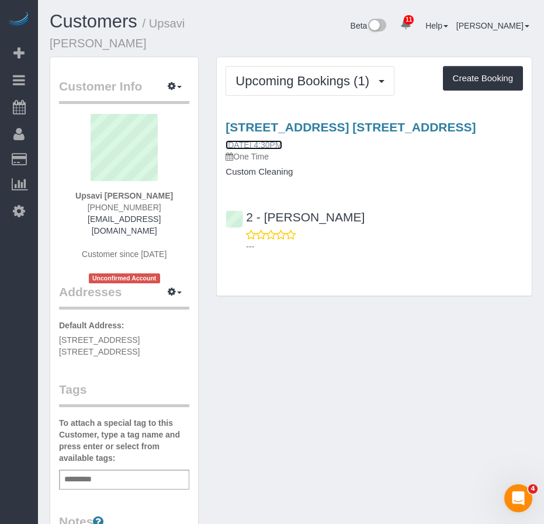
click at [258, 140] on link "[DATE] 4:30PM" at bounding box center [253, 144] width 56 height 9
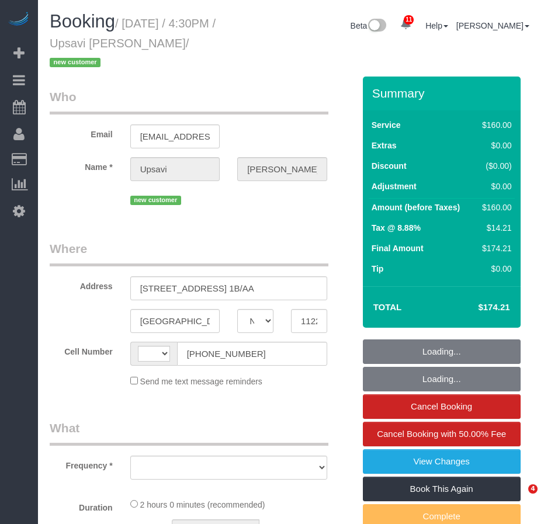
select select "NY"
select select "number:89"
select select "number:90"
select select "number:15"
select select "number:7"
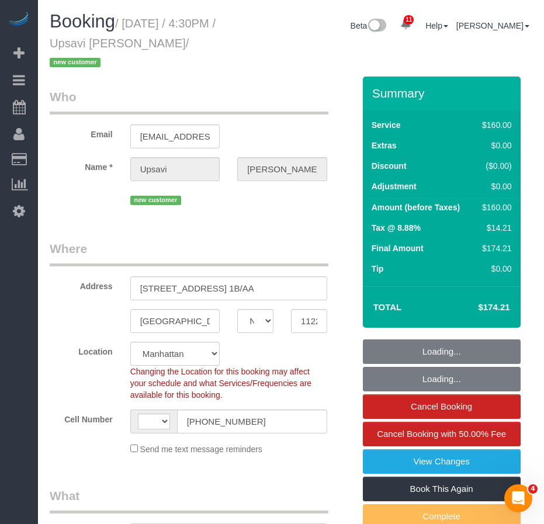
select select "string:[GEOGRAPHIC_DATA]"
select select "object:874"
select select "string:stripe-pm_1S3iiV4VGloSiKo7za8kjBvS"
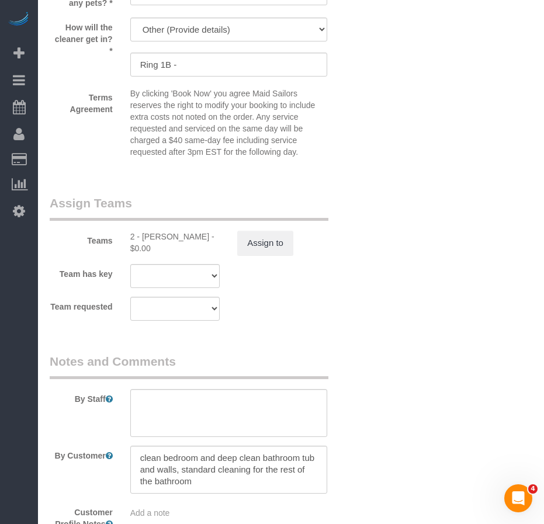
scroll to position [1460, 0]
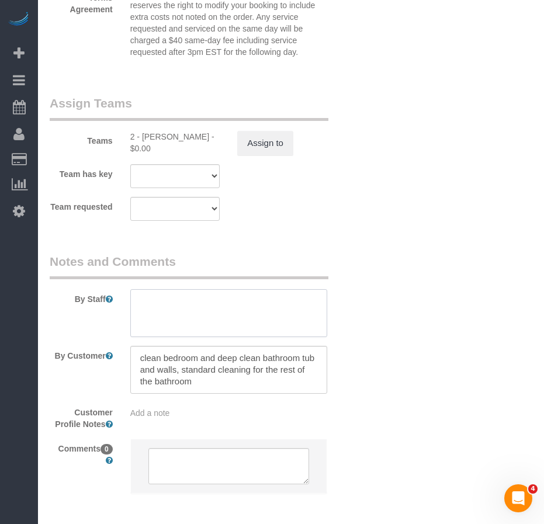
click at [168, 289] on textarea at bounding box center [228, 313] width 197 height 48
drag, startPoint x: 453, startPoint y: 350, endPoint x: 335, endPoint y: 364, distance: 119.4
click at [167, 291] on textarea at bounding box center [228, 313] width 197 height 48
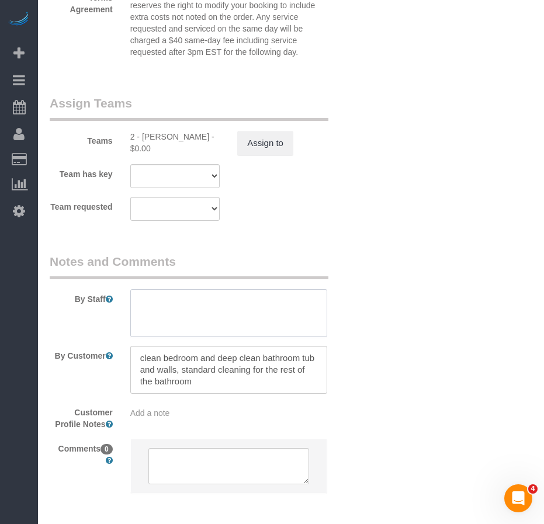
paste textarea "clean bedroom and bathroom only and if there's still time client will give inst…"
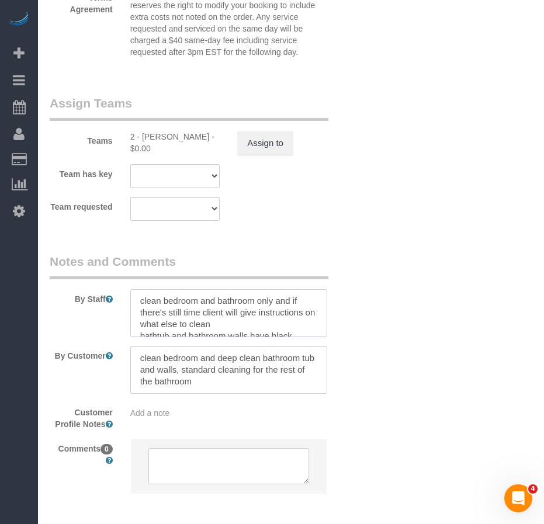
scroll to position [0, 0]
click at [228, 304] on textarea at bounding box center [228, 313] width 197 height 48
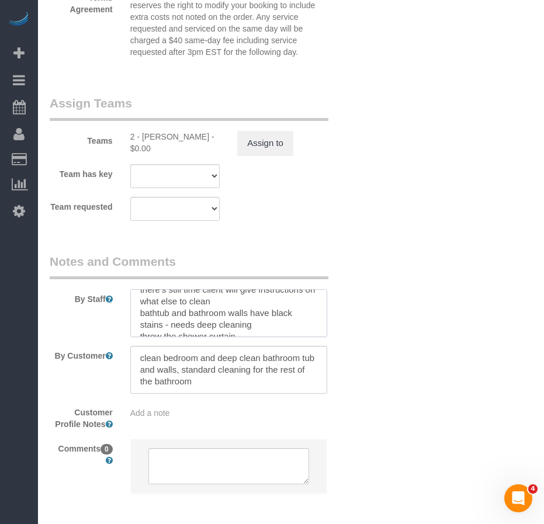
click at [188, 301] on textarea at bounding box center [228, 313] width 197 height 48
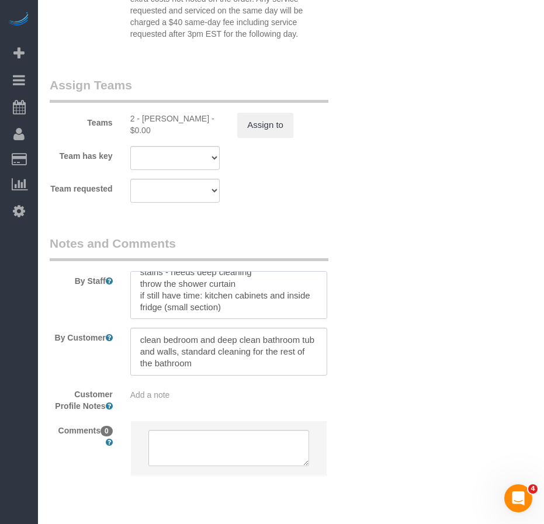
scroll to position [1494, 0]
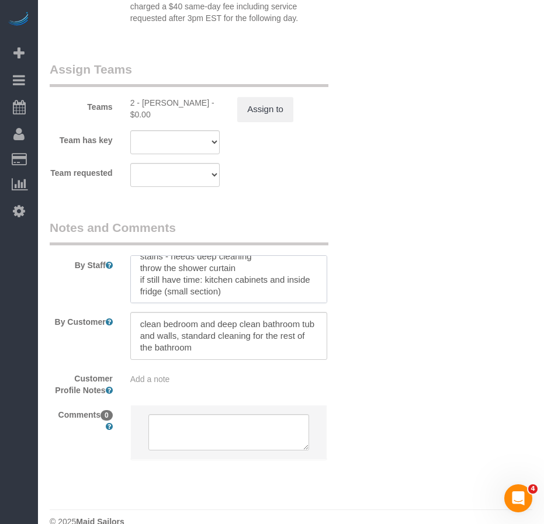
click at [252, 275] on textarea at bounding box center [228, 279] width 197 height 48
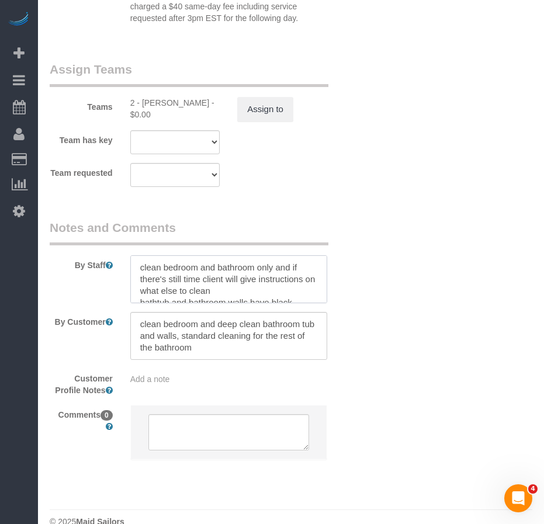
click at [182, 256] on textarea at bounding box center [228, 279] width 197 height 48
click at [221, 270] on textarea at bounding box center [228, 279] width 197 height 48
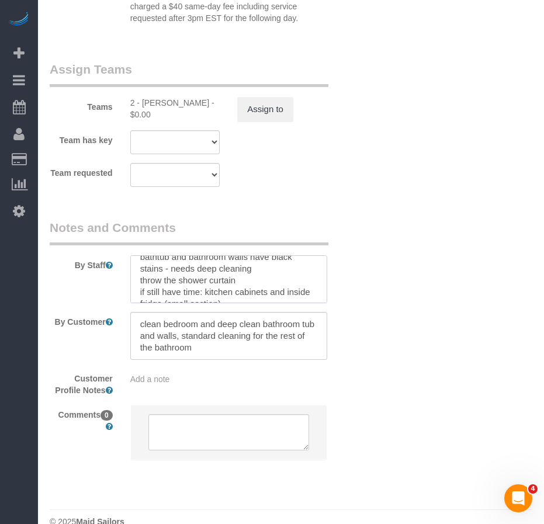
scroll to position [34, 0]
drag, startPoint x: 197, startPoint y: 261, endPoint x: 169, endPoint y: 262, distance: 27.5
click at [169, 262] on textarea at bounding box center [228, 279] width 197 height 48
drag, startPoint x: 255, startPoint y: 258, endPoint x: 171, endPoint y: 261, distance: 84.1
click at [171, 261] on textarea at bounding box center [228, 279] width 197 height 48
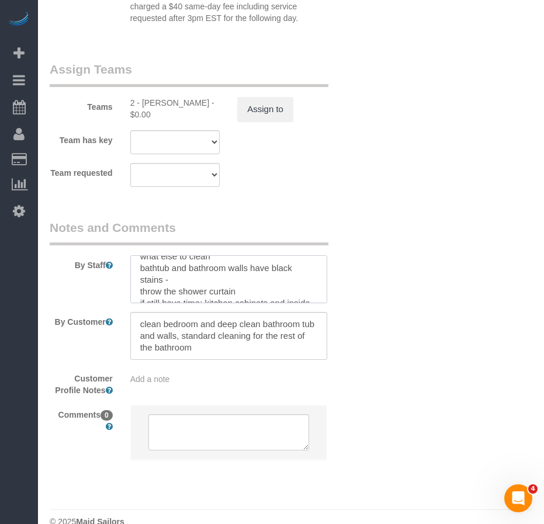
click at [249, 255] on textarea at bounding box center [228, 279] width 197 height 48
paste textarea "needs deep cleaning"
click at [248, 261] on textarea at bounding box center [228, 279] width 197 height 48
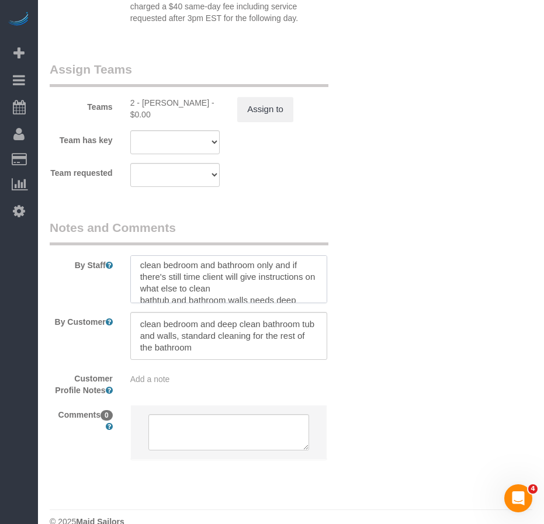
scroll to position [0, 0]
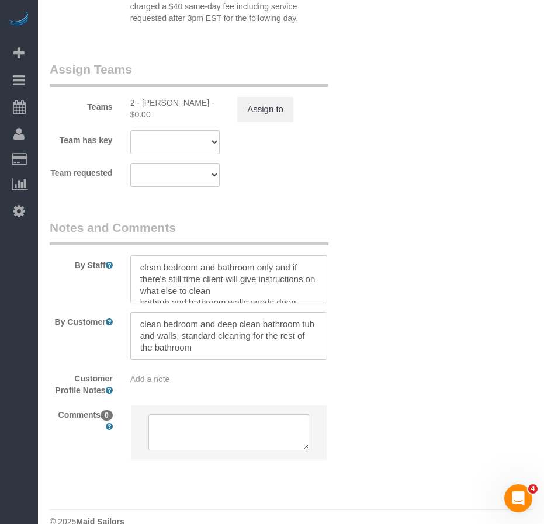
drag, startPoint x: 140, startPoint y: 249, endPoint x: 289, endPoint y: 248, distance: 148.9
click at [289, 255] on textarea at bounding box center [228, 279] width 197 height 48
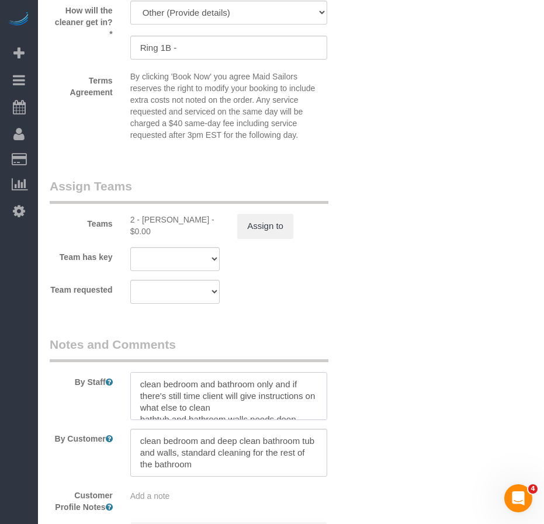
scroll to position [23, 0]
click at [224, 372] on textarea at bounding box center [228, 396] width 197 height 48
drag, startPoint x: 227, startPoint y: 377, endPoint x: 235, endPoint y: 383, distance: 9.9
click at [235, 383] on textarea at bounding box center [228, 396] width 197 height 48
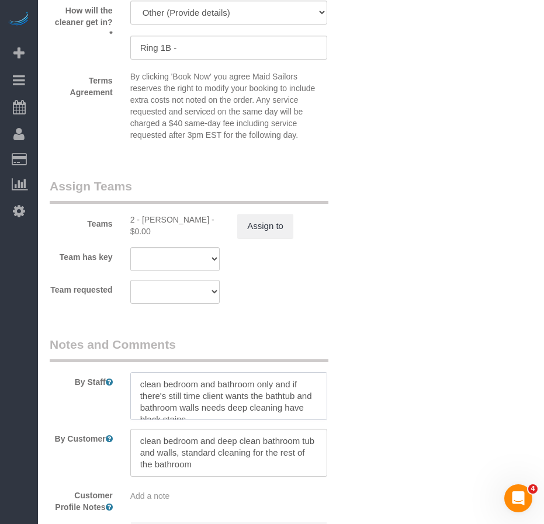
drag, startPoint x: 217, startPoint y: 388, endPoint x: 242, endPoint y: 388, distance: 25.1
click at [242, 388] on textarea at bounding box center [228, 396] width 197 height 48
click at [276, 390] on textarea at bounding box center [228, 396] width 197 height 48
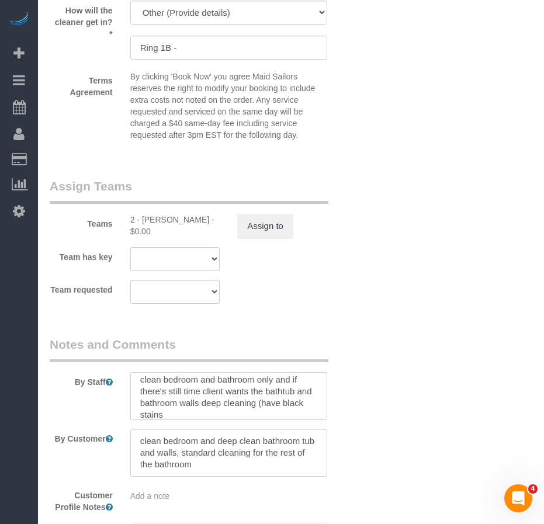
click at [190, 398] on textarea at bounding box center [228, 396] width 197 height 48
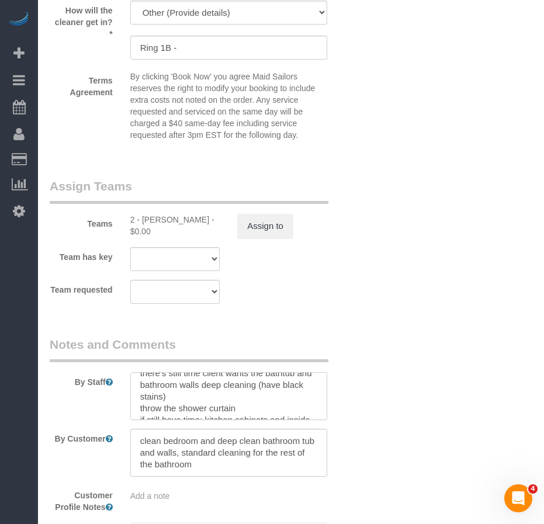
scroll to position [0, 0]
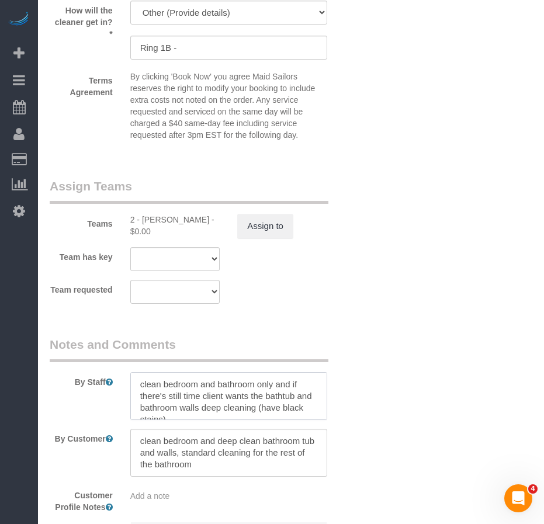
click at [272, 372] on textarea at bounding box center [228, 396] width 197 height 48
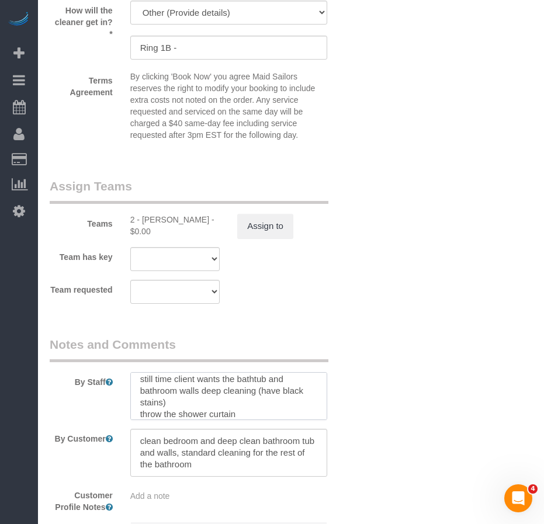
scroll to position [23, 0]
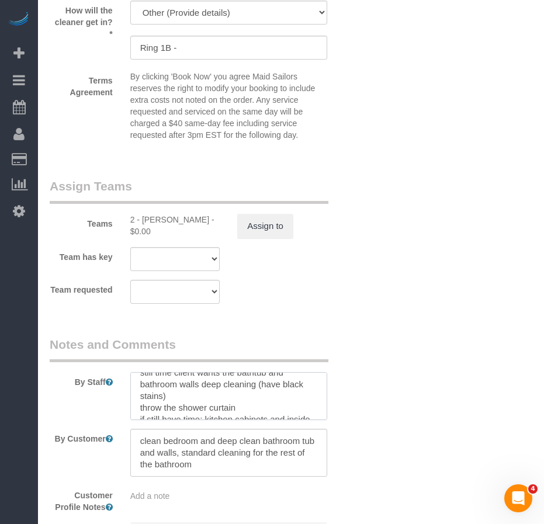
click at [190, 376] on textarea at bounding box center [228, 396] width 197 height 48
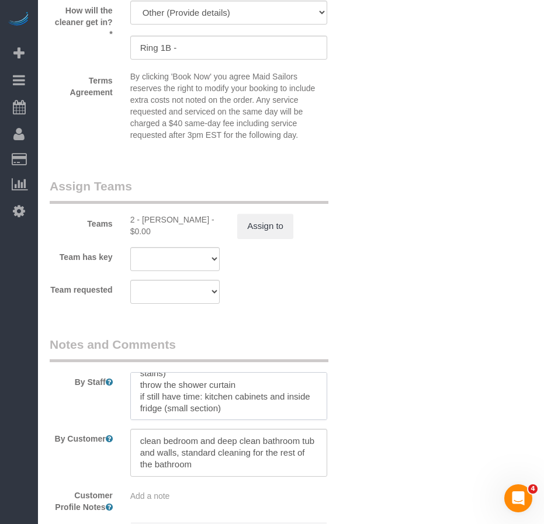
click at [204, 376] on textarea at bounding box center [228, 396] width 197 height 48
click at [190, 391] on textarea at bounding box center [228, 396] width 197 height 48
click at [252, 389] on textarea at bounding box center [228, 396] width 197 height 48
drag, startPoint x: 245, startPoint y: 388, endPoint x: 187, endPoint y: 391, distance: 57.9
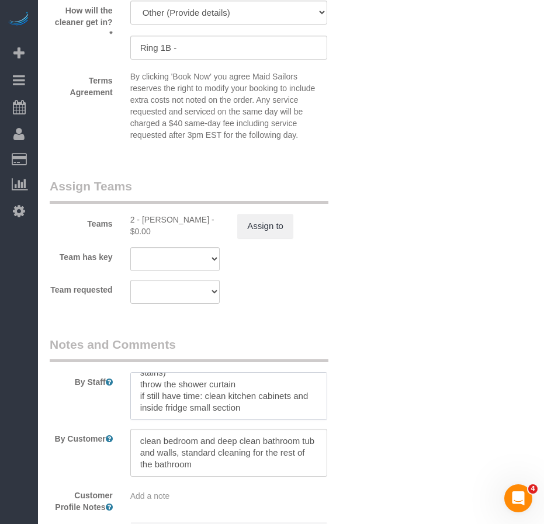
click at [187, 391] on textarea at bounding box center [228, 396] width 197 height 48
click at [141, 389] on textarea at bounding box center [228, 396] width 197 height 48
paste textarea "small section"
click at [260, 392] on textarea at bounding box center [228, 396] width 197 height 48
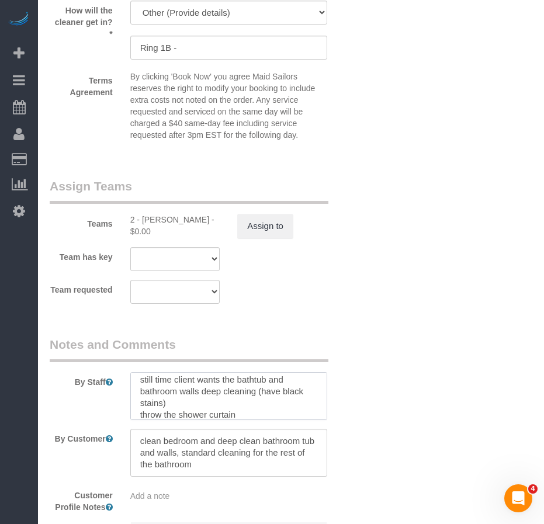
scroll to position [0, 0]
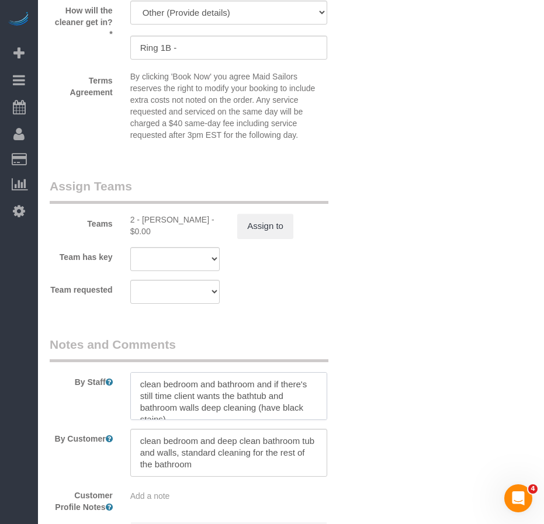
click at [256, 390] on textarea at bounding box center [228, 396] width 197 height 48
click at [167, 375] on textarea at bounding box center [228, 396] width 197 height 48
click at [262, 372] on textarea at bounding box center [228, 396] width 197 height 48
click at [238, 387] on textarea at bounding box center [228, 396] width 197 height 48
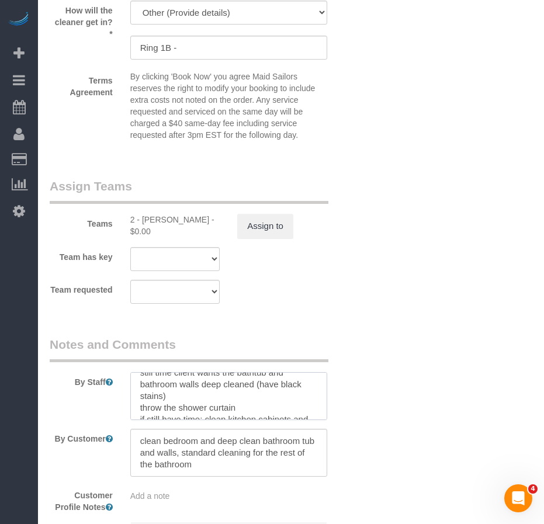
click at [164, 390] on textarea at bounding box center [228, 396] width 197 height 48
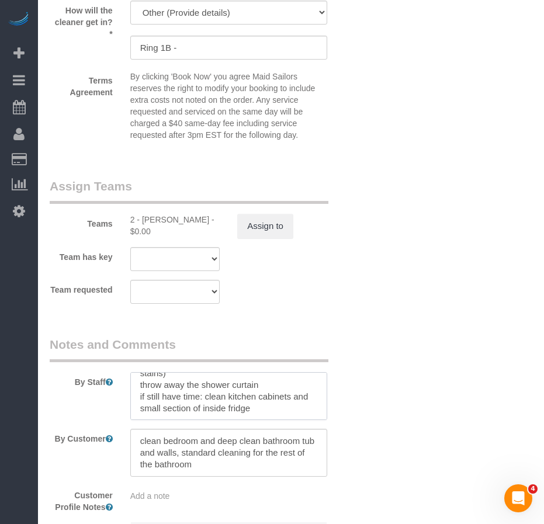
drag, startPoint x: 260, startPoint y: 366, endPoint x: 140, endPoint y: 363, distance: 120.3
click at [140, 372] on textarea at bounding box center [228, 396] width 197 height 48
click at [186, 382] on textarea at bounding box center [228, 396] width 197 height 48
click at [140, 372] on textarea at bounding box center [228, 396] width 197 height 48
click at [211, 378] on textarea at bounding box center [228, 396] width 197 height 48
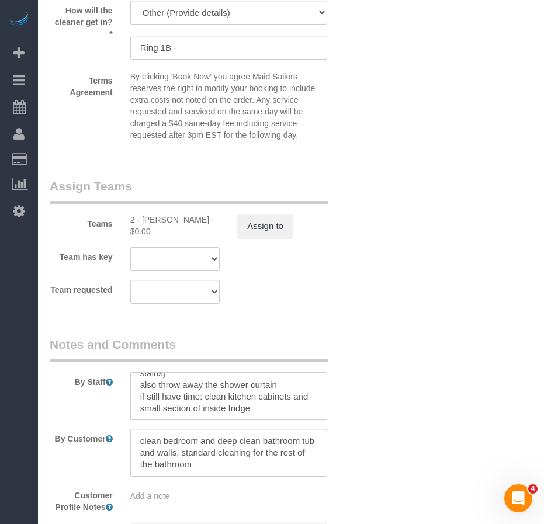
click at [147, 377] on textarea at bounding box center [228, 396] width 197 height 48
click at [201, 375] on textarea at bounding box center [228, 396] width 197 height 48
click at [240, 392] on textarea at bounding box center [228, 396] width 197 height 48
click at [236, 378] on textarea at bounding box center [228, 396] width 197 height 48
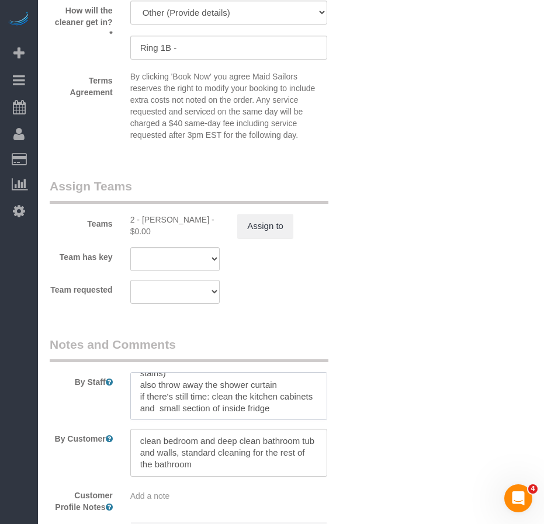
click at [194, 390] on textarea at bounding box center [228, 396] width 197 height 48
click at [190, 392] on textarea at bounding box center [228, 396] width 197 height 48
type textarea "clean bedroom and bathroom and if there's still time client wants the bathtub a…"
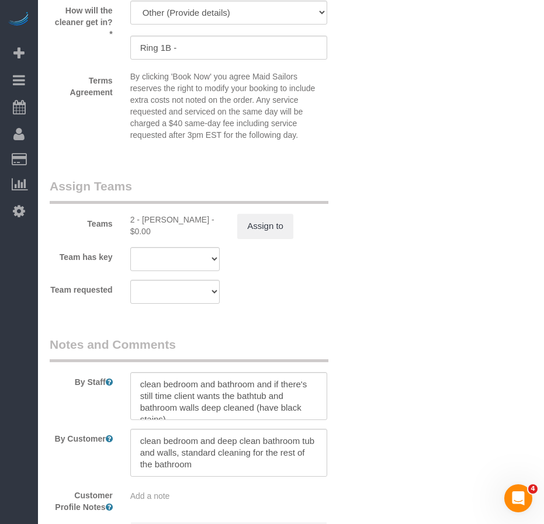
drag, startPoint x: 409, startPoint y: 391, endPoint x: 395, endPoint y: 394, distance: 14.4
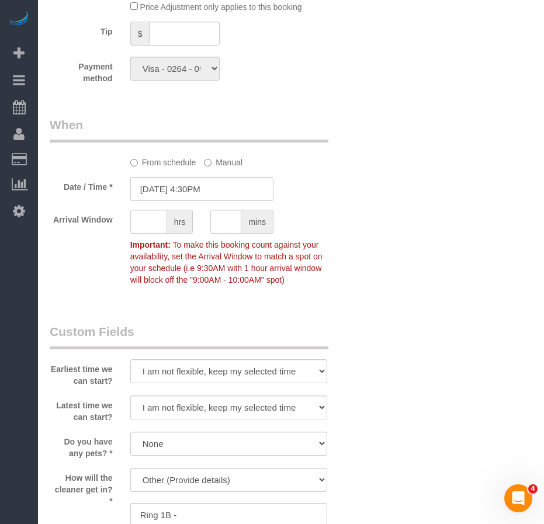
scroll to position [1143, 0]
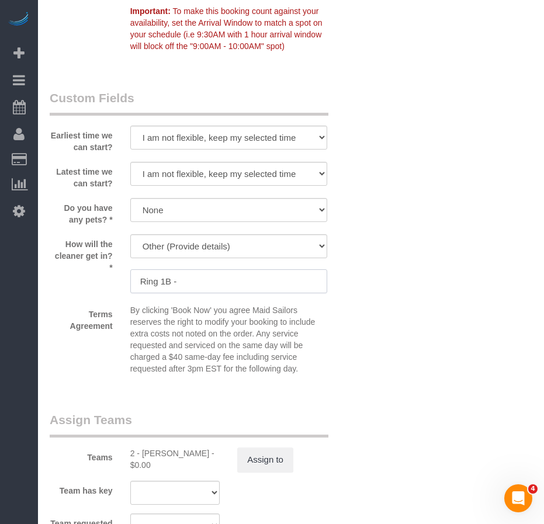
click at [199, 269] on input "Ring 1B -" at bounding box center [228, 281] width 197 height 24
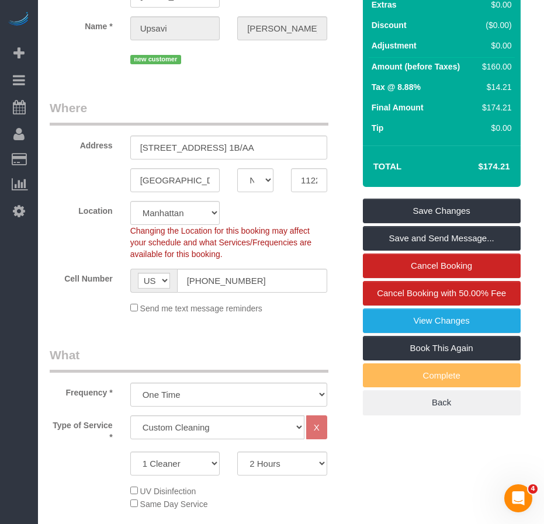
scroll to position [92, 0]
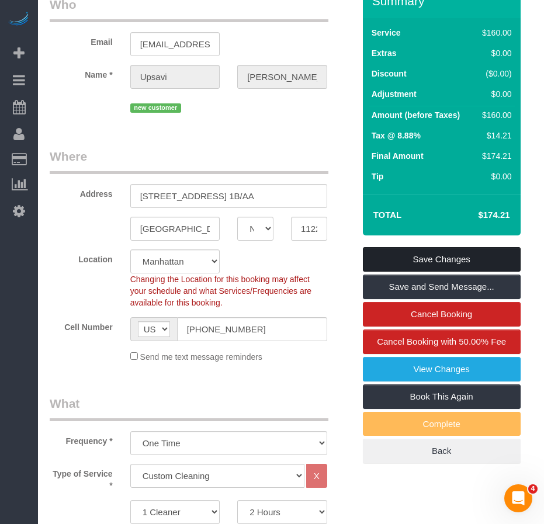
type input "Ring 1B"
click at [392, 247] on link "Save Changes" at bounding box center [442, 259] width 158 height 25
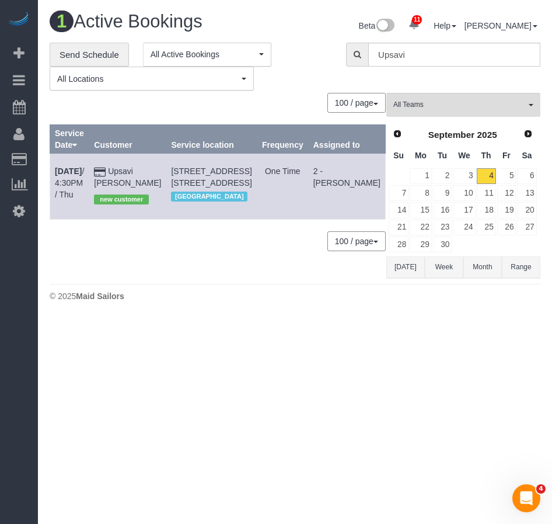
drag, startPoint x: 81, startPoint y: 111, endPoint x: 84, endPoint y: 72, distance: 39.3
click at [81, 111] on div "100 / page 10 / page 20 / page 30 / page 40 / page 50 / page 100 / page" at bounding box center [218, 103] width 336 height 20
click at [83, 57] on link "Send Schedule" at bounding box center [89, 55] width 79 height 25
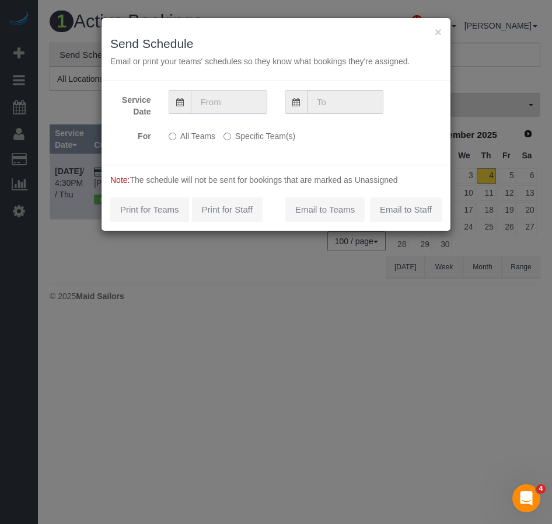
click at [222, 93] on input "text" at bounding box center [229, 102] width 77 height 24
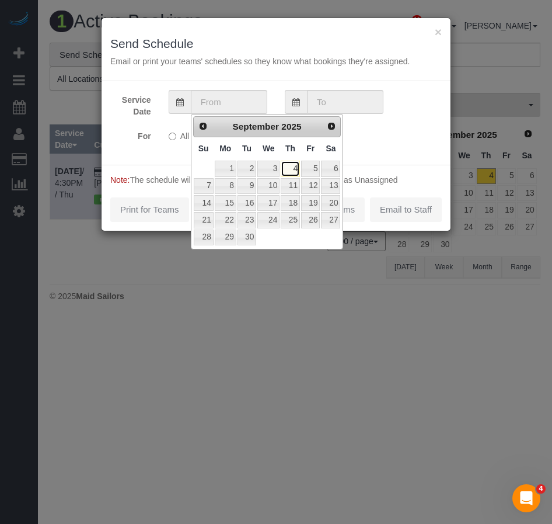
click at [296, 172] on link "4" at bounding box center [290, 169] width 19 height 16
type input "[DATE]"
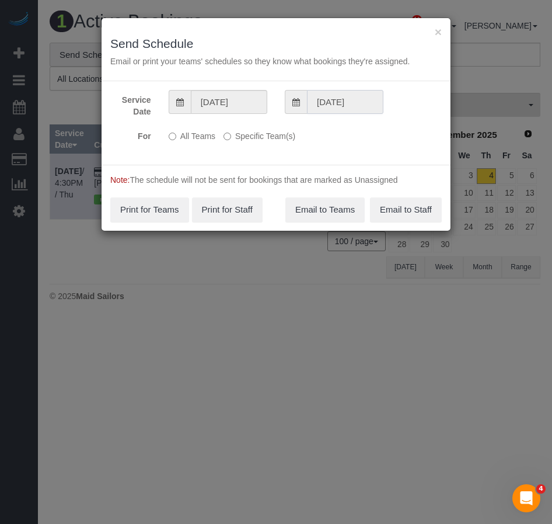
click at [329, 103] on input "[DATE]" at bounding box center [345, 102] width 77 height 24
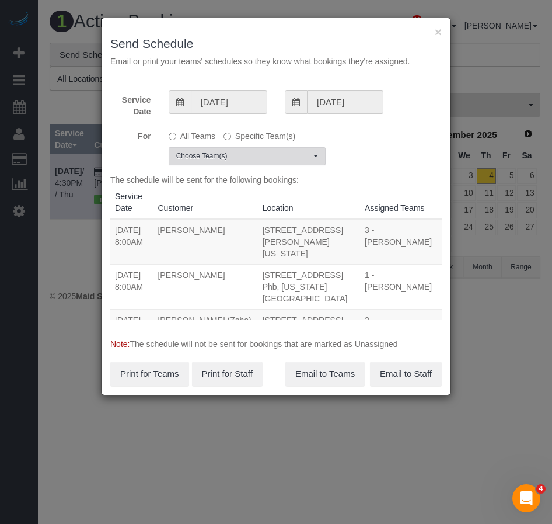
click at [211, 159] on span "Choose Team(s)" at bounding box center [243, 156] width 134 height 10
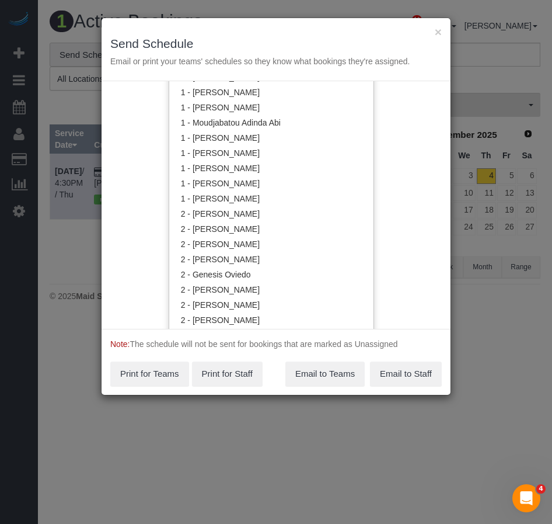
scroll to position [584, 0]
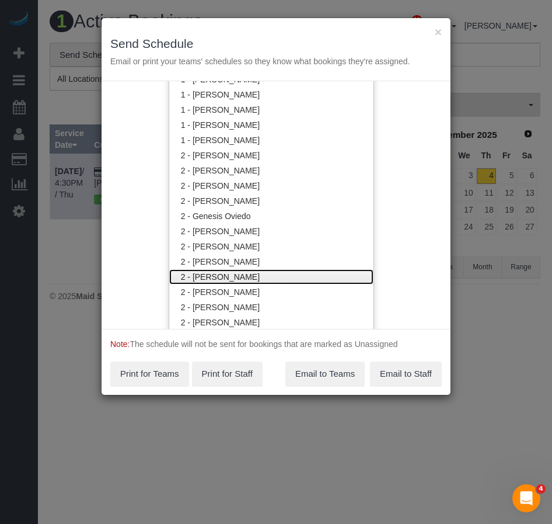
click at [218, 272] on link "2 - [PERSON_NAME]" at bounding box center [271, 276] width 204 height 15
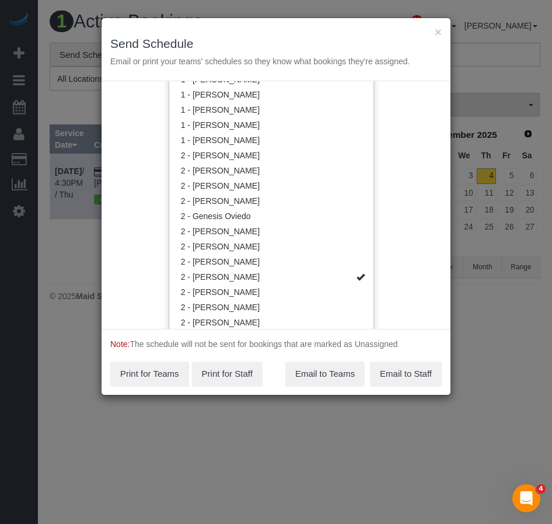
click at [377, 259] on div "Service Date 09/04/2025 09/04/2025 For All Teams Specific Team(s) 2 - Katherine…" at bounding box center [276, 205] width 349 height 248
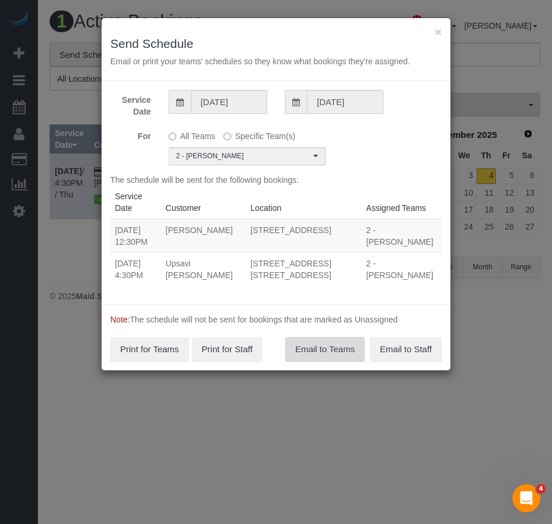
click at [330, 338] on button "Email to Teams" at bounding box center [325, 349] width 79 height 25
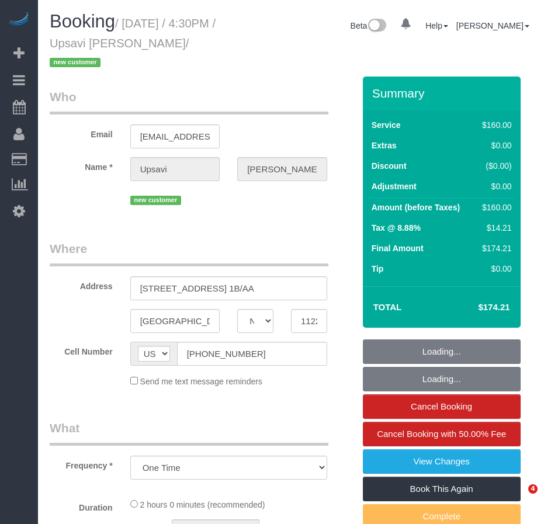
select select "NY"
select select "number:89"
select select "number:90"
select select "number:15"
select select "number:7"
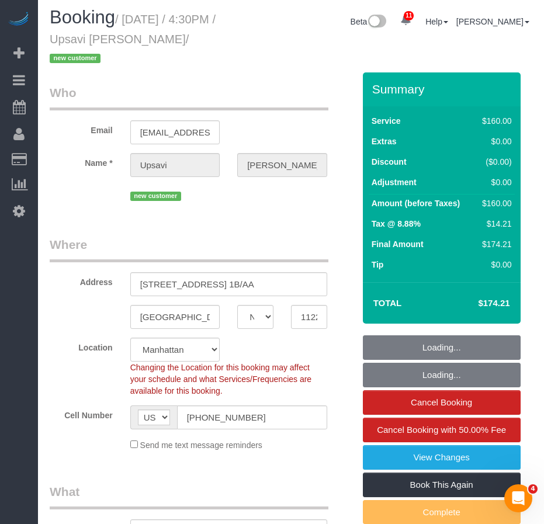
select select "object:874"
select select "string:stripe-pm_1S3iiV4VGloSiKo7za8kjBvS"
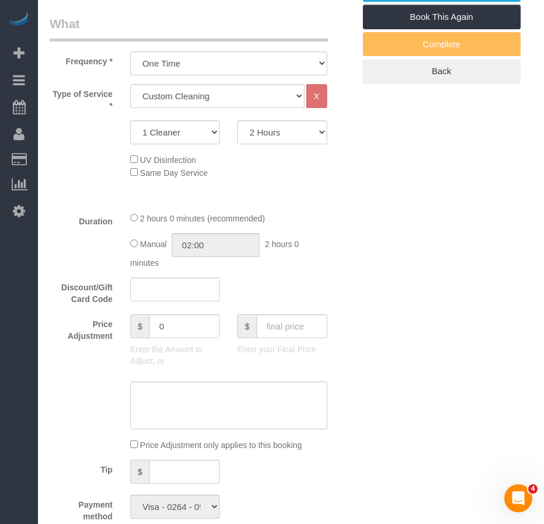
scroll to position [468, 0]
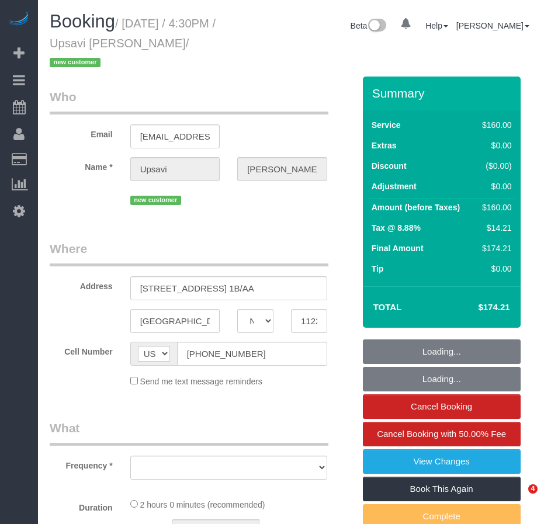
select select "NY"
select select "number:89"
select select "number:90"
select select "number:15"
select select "number:7"
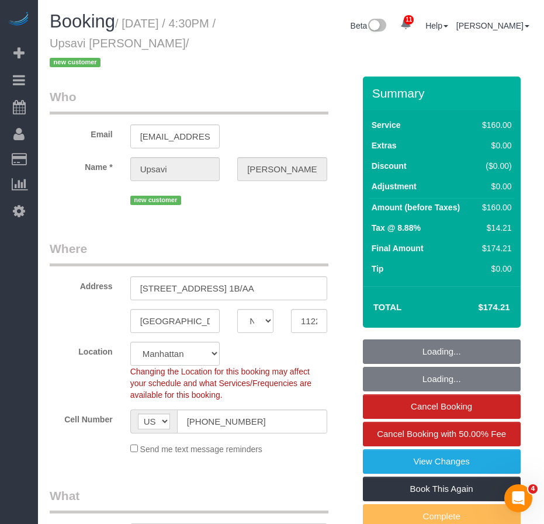
select select "string:stripe-pm_1S3iiV4VGloSiKo7za8kjBvS"
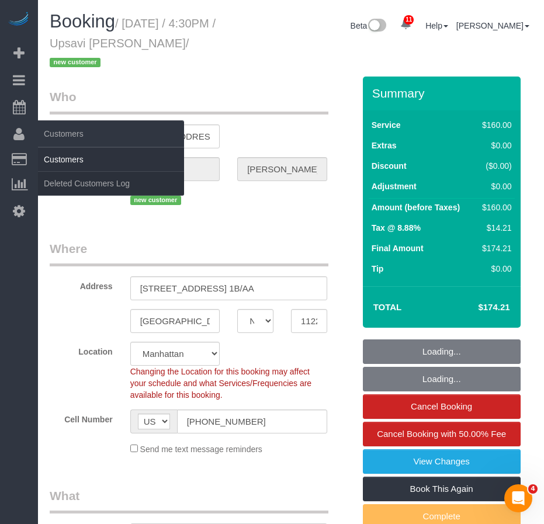
select select "object:1405"
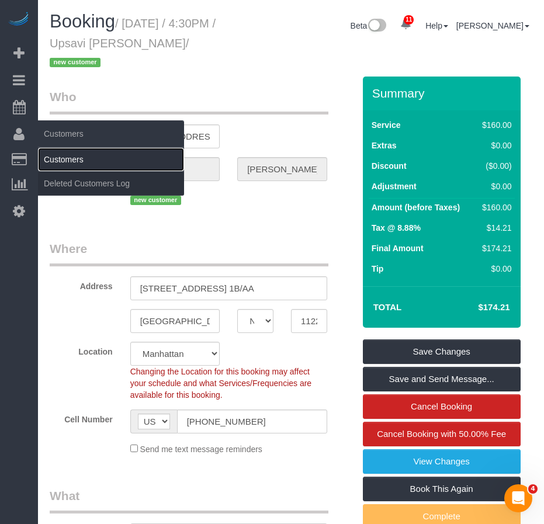
click at [81, 160] on link "Customers" at bounding box center [111, 159] width 146 height 23
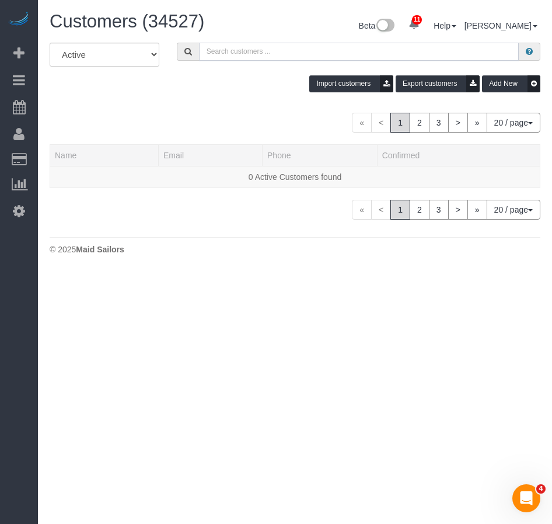
click at [250, 53] on input "text" at bounding box center [359, 52] width 320 height 18
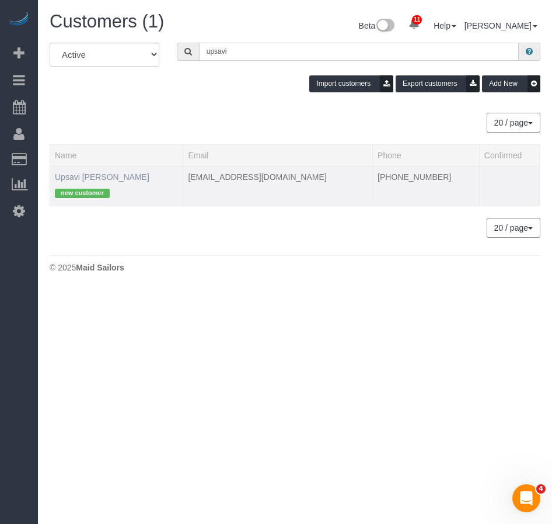
type input "upsavi"
click at [89, 178] on link "Upsavi [PERSON_NAME]" at bounding box center [102, 176] width 95 height 9
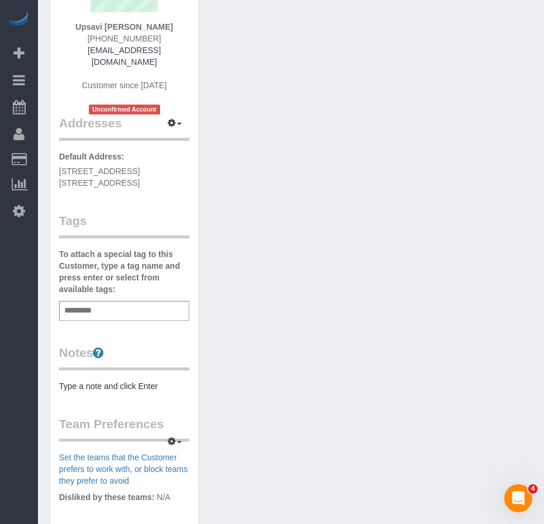
scroll to position [108, 0]
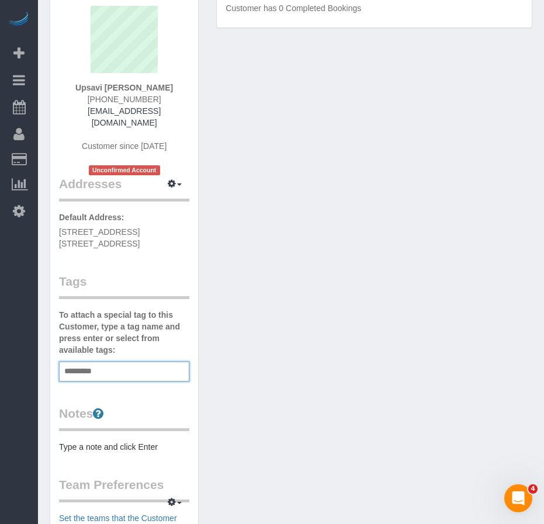
click at [92, 364] on input "text" at bounding box center [81, 371] width 40 height 15
type input "**********"
click at [228, 347] on div "Customer Info Edit Contact Info Send Message Email Preferences Special Sales Ta…" at bounding box center [291, 375] width 500 height 853
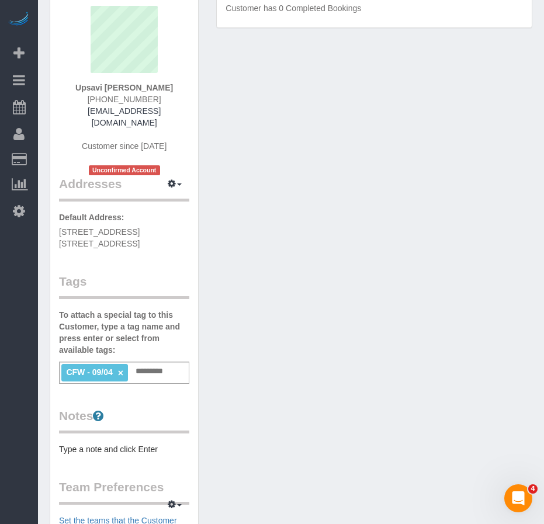
click at [121, 368] on link "×" at bounding box center [120, 373] width 5 height 10
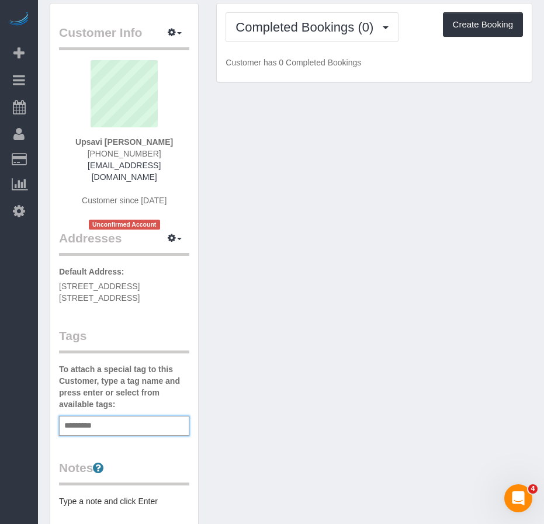
scroll to position [0, 0]
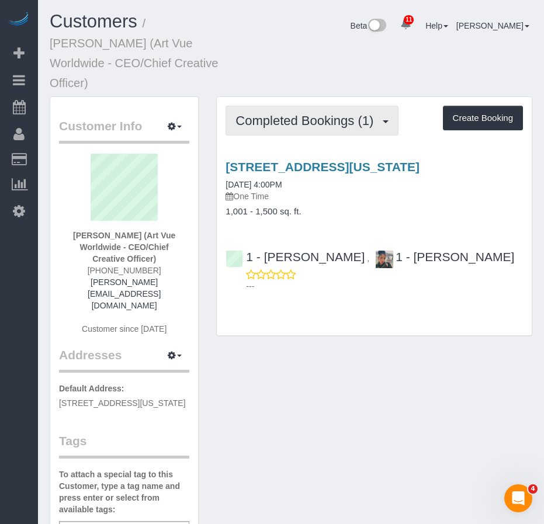
click at [286, 113] on span "Completed Bookings (1)" at bounding box center [307, 120] width 144 height 15
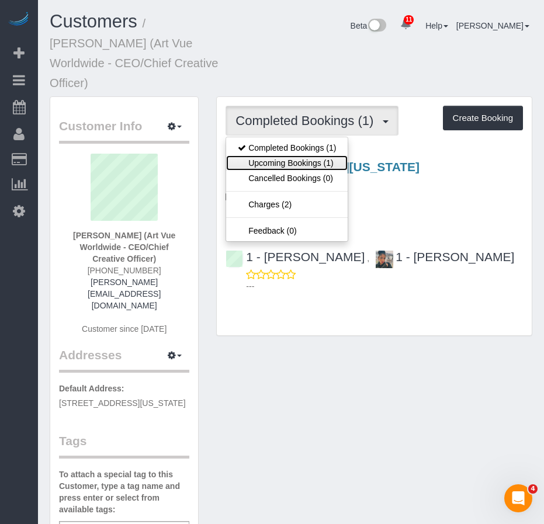
click at [271, 155] on link "Upcoming Bookings (1)" at bounding box center [286, 162] width 121 height 15
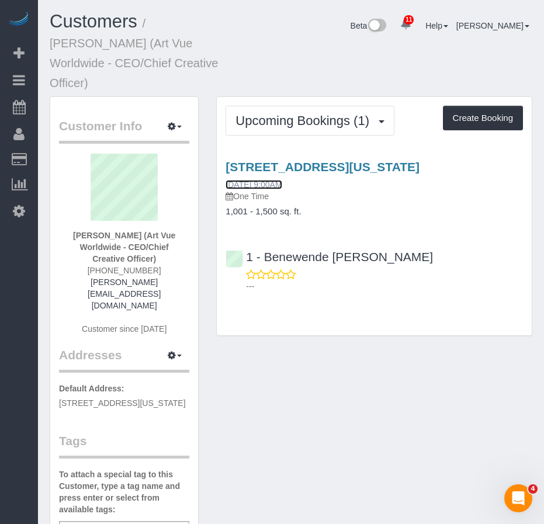
click at [259, 180] on link "[DATE] 9:00AM" at bounding box center [253, 184] width 56 height 9
click at [255, 180] on link "09/04/2025 9:00AM" at bounding box center [253, 184] width 56 height 9
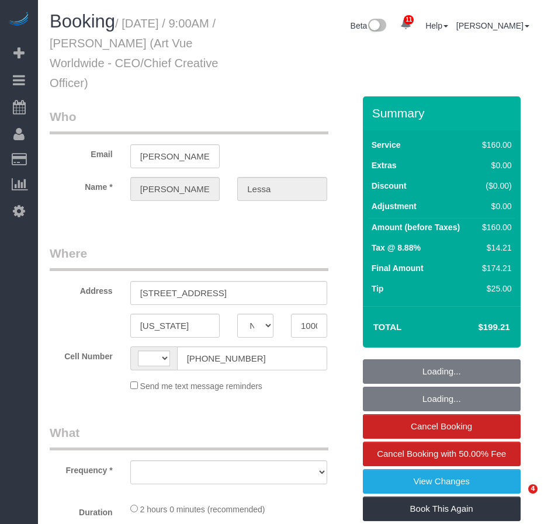
select select "NY"
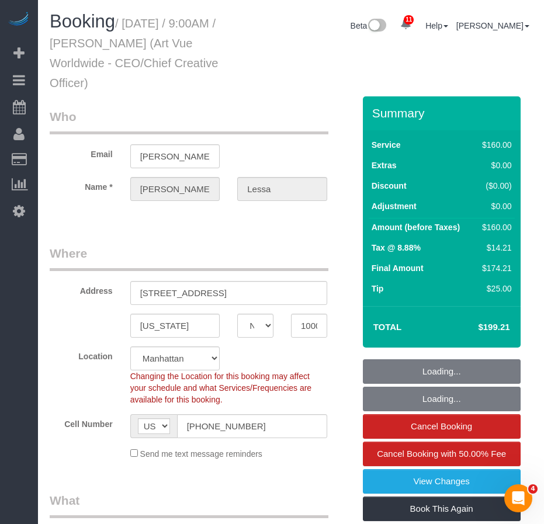
select select "string:[GEOGRAPHIC_DATA]"
select select "object:861"
select select "string:stripe-pm_1S365Z4VGloSiKo7FAUy2Rp7"
select select "number:89"
select select "number:90"
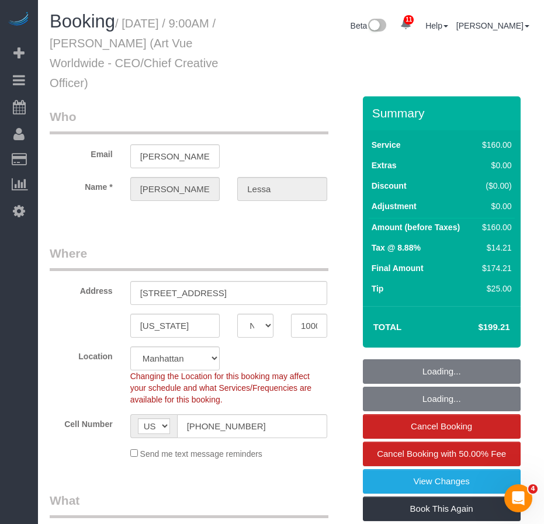
select select "number:15"
select select "number:5"
select select "object:1339"
select select "spot1"
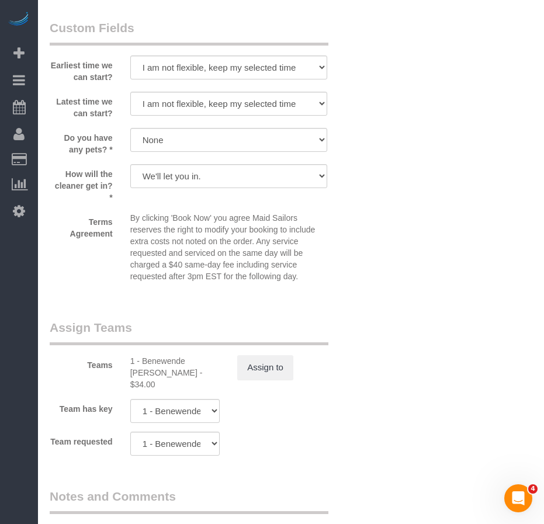
scroll to position [1168, 0]
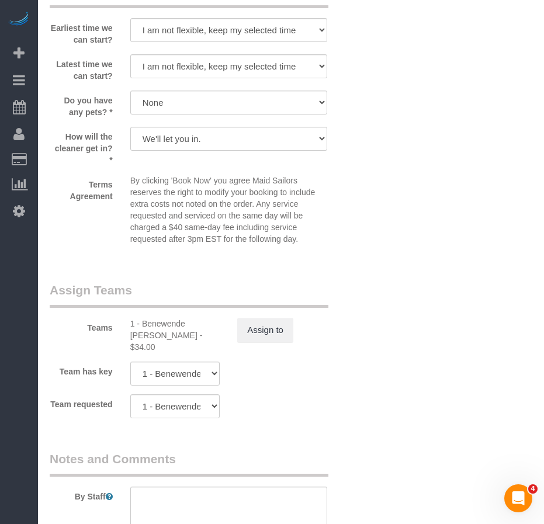
drag, startPoint x: 144, startPoint y: 324, endPoint x: 185, endPoint y: 334, distance: 42.6
click at [185, 334] on div "1 - Benewende [PERSON_NAME] - $34.00" at bounding box center [175, 335] width 90 height 35
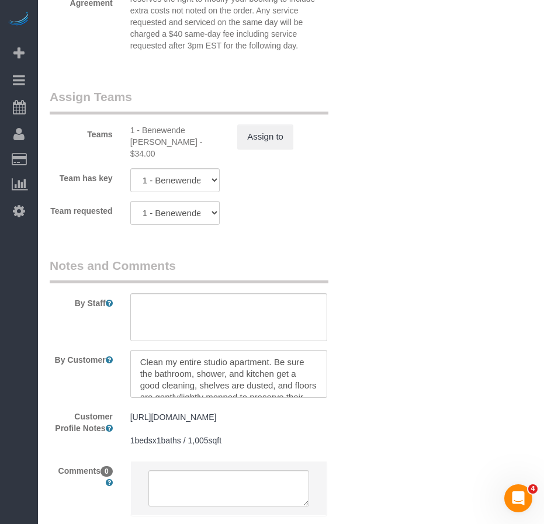
scroll to position [1439, 0]
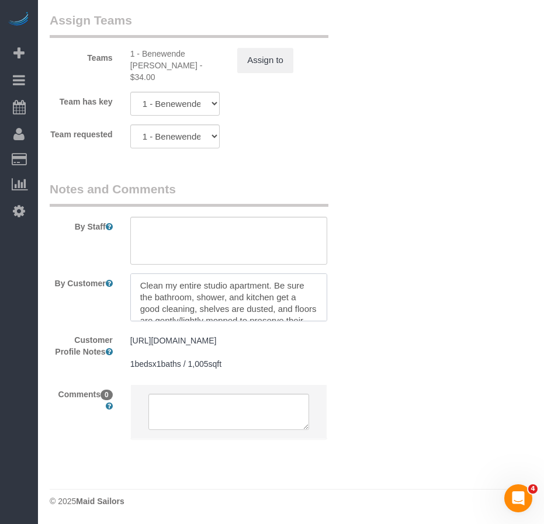
click at [197, 294] on textarea at bounding box center [228, 297] width 197 height 48
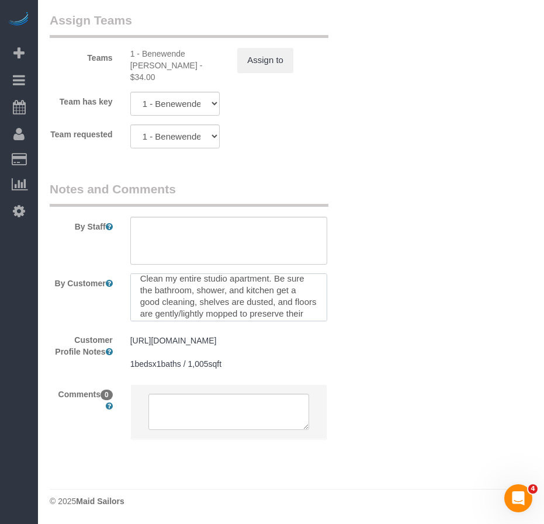
scroll to position [0, 0]
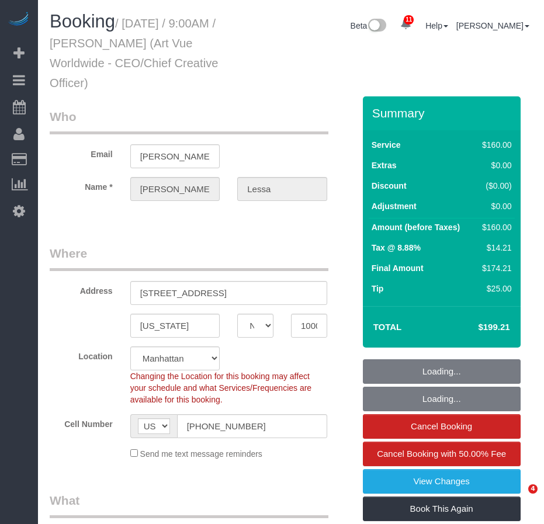
select select "NY"
select select "string:stripe-pm_1S365Z4VGloSiKo7FAUy2Rp7"
select select "spot1"
select select "number:89"
select select "number:90"
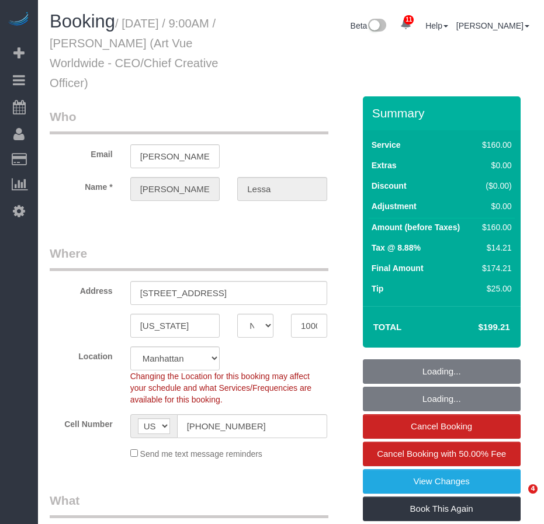
select select "number:15"
select select "number:5"
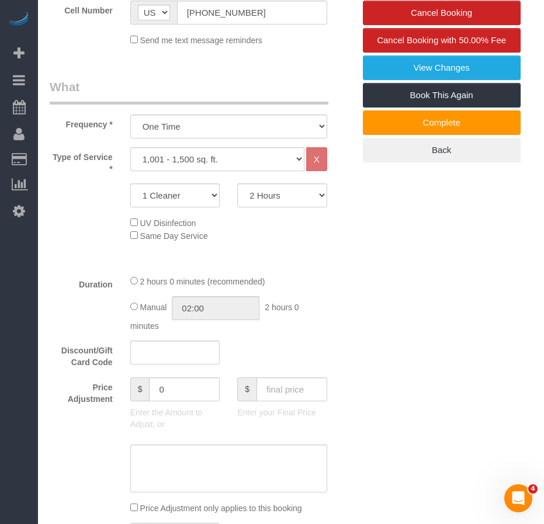
scroll to position [409, 0]
